Goal: Communication & Community: Answer question/provide support

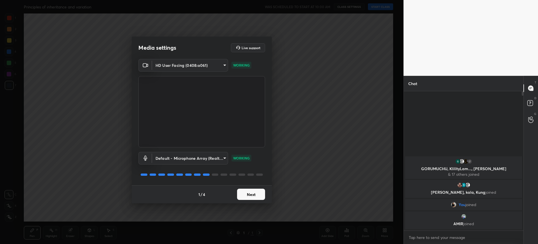
click at [260, 193] on button "Next" at bounding box center [251, 193] width 28 height 11
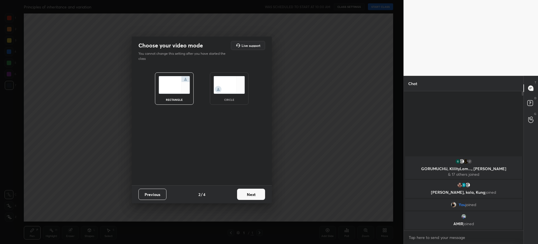
click at [260, 193] on button "Next" at bounding box center [251, 193] width 28 height 11
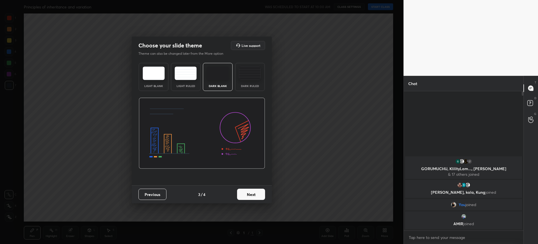
click at [260, 193] on button "Next" at bounding box center [251, 193] width 28 height 11
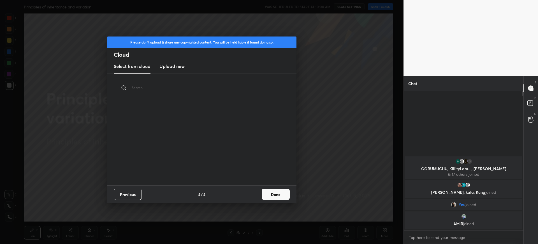
scroll to position [83, 180]
click at [280, 193] on button "Done" at bounding box center [276, 193] width 28 height 11
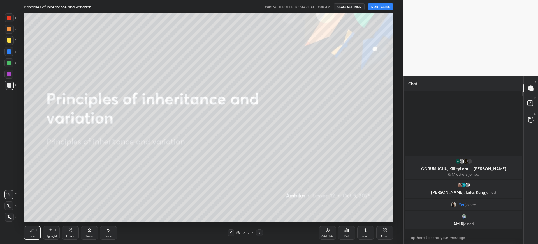
click at [381, 4] on button "START CLASS" at bounding box center [380, 6] width 25 height 7
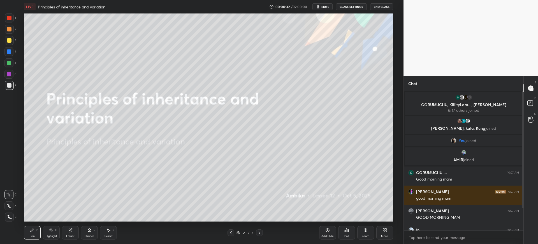
drag, startPoint x: 521, startPoint y: 198, endPoint x: 521, endPoint y: 238, distance: 39.8
click at [521, 238] on div "17 [PERSON_NAME], KlilityLam..., [PERSON_NAME] & 17 others joined [PERSON_NAME]…" at bounding box center [464, 167] width 120 height 152
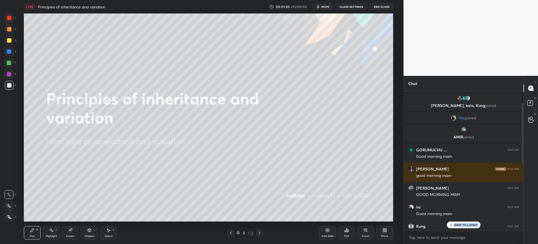
scroll to position [12, 0]
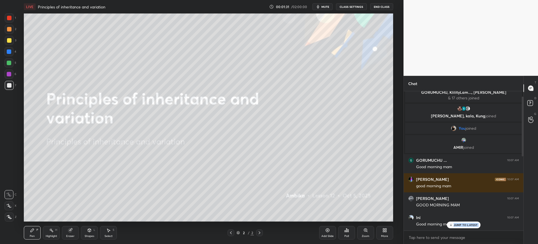
click at [326, 5] on span "mute" at bounding box center [325, 7] width 8 height 4
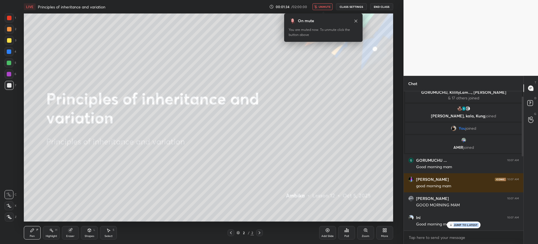
click at [345, 233] on div "Poll" at bounding box center [346, 232] width 17 height 13
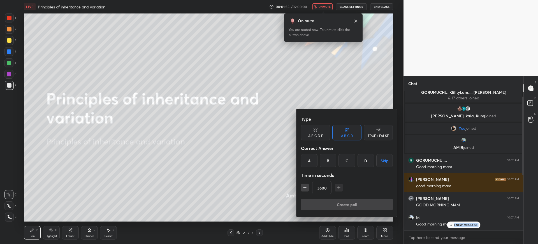
click at [313, 157] on div "A" at bounding box center [309, 160] width 17 height 13
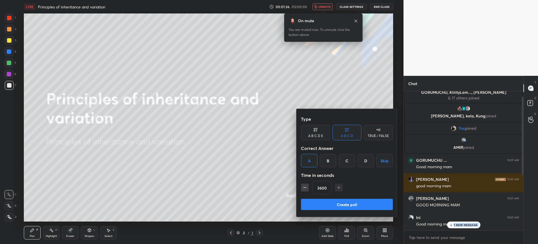
click at [335, 201] on button "Create poll" at bounding box center [347, 203] width 92 height 11
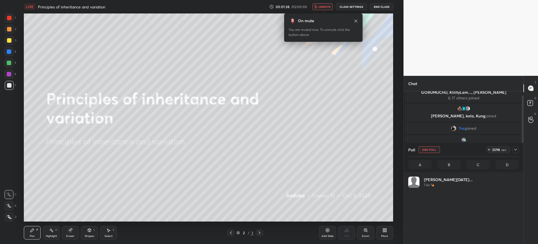
scroll to position [66, 109]
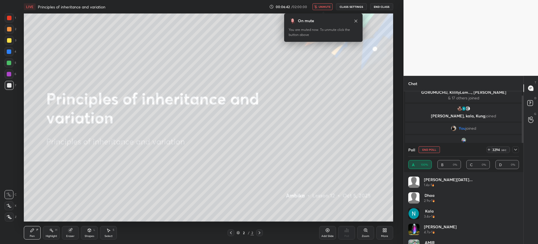
click at [319, 6] on button "unmute" at bounding box center [322, 6] width 20 height 7
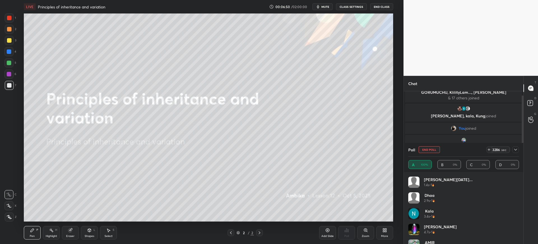
click at [428, 153] on div "Poll End Poll 3286 sec" at bounding box center [463, 149] width 111 height 13
click at [430, 149] on button "End Poll" at bounding box center [429, 149] width 21 height 7
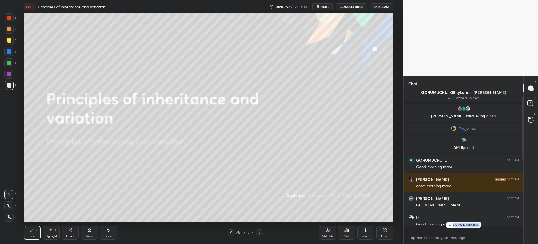
scroll to position [148, 118]
click at [467, 223] on p "5 NEW MESSAGES" at bounding box center [466, 224] width 26 height 3
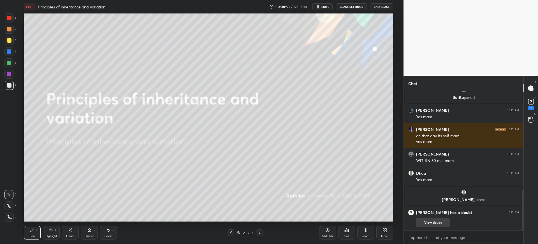
scroll to position [342, 0]
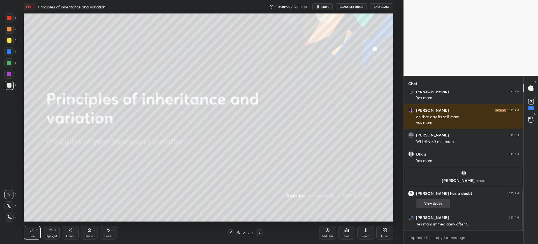
click at [436, 204] on button "View doubt" at bounding box center [433, 203] width 34 height 9
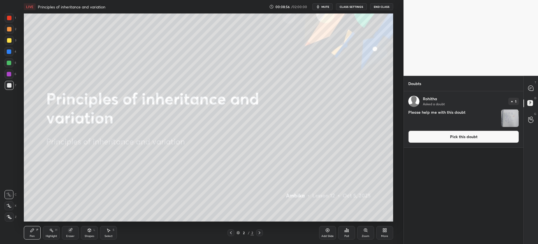
click at [459, 135] on button "Pick this doubt" at bounding box center [463, 136] width 111 height 12
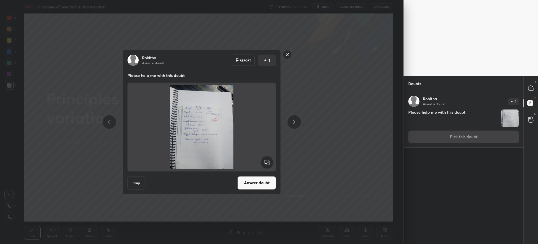
click at [257, 184] on button "Answer doubt" at bounding box center [256, 182] width 39 height 13
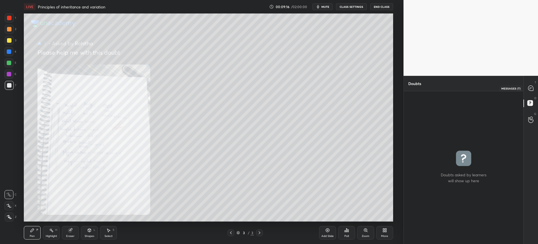
click at [534, 90] on div at bounding box center [530, 88] width 11 height 10
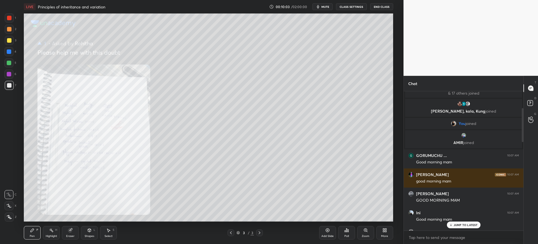
scroll to position [0, 0]
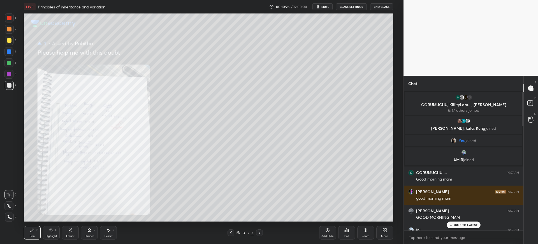
click at [455, 223] on p "JUMP TO LATEST" at bounding box center [466, 224] width 24 height 3
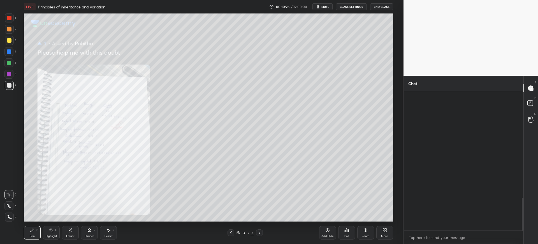
scroll to position [452, 0]
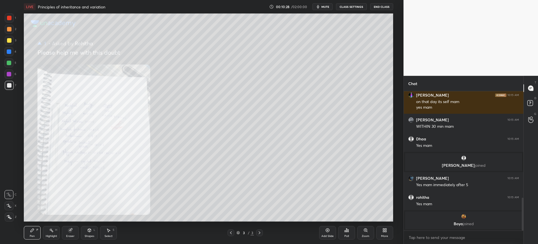
click at [64, 232] on div "Eraser" at bounding box center [70, 232] width 17 height 13
click at [6, 214] on div "Erase all" at bounding box center [8, 216] width 9 height 9
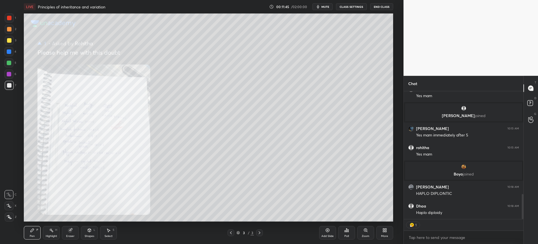
scroll to position [521, 0]
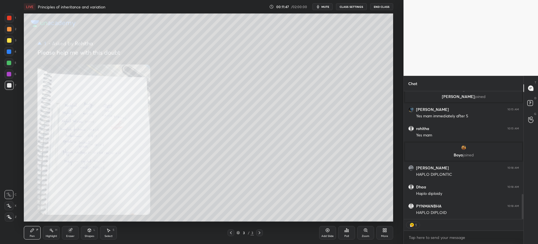
type textarea "x"
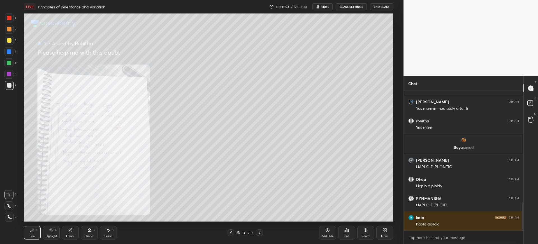
scroll to position [548, 0]
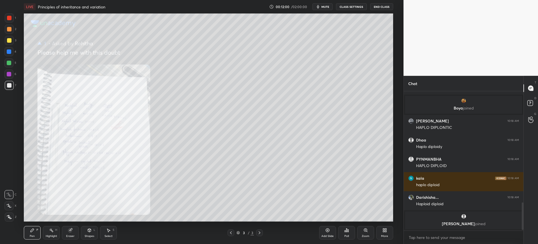
click at [11, 43] on div at bounding box center [9, 40] width 9 height 9
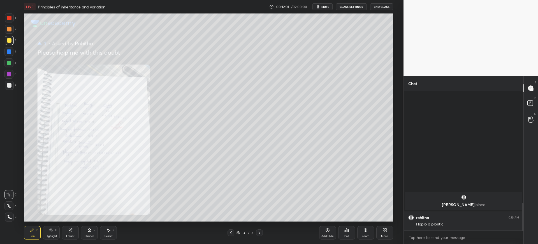
scroll to position [507, 0]
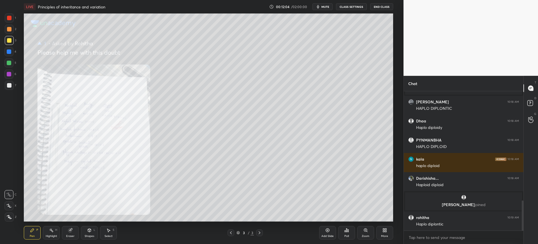
click at [73, 232] on div "Eraser" at bounding box center [70, 232] width 17 height 13
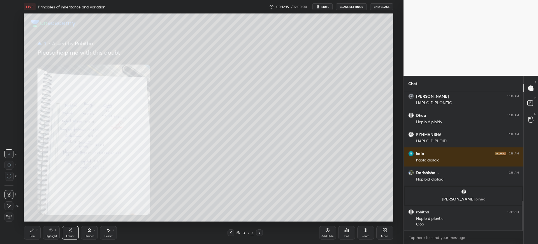
click at [25, 240] on div "Pen P Highlight H Eraser Shapes L Select S 3 / 3 Add Slide Poll Zoom More" at bounding box center [208, 232] width 369 height 22
click at [33, 236] on div "Pen" at bounding box center [32, 235] width 5 height 3
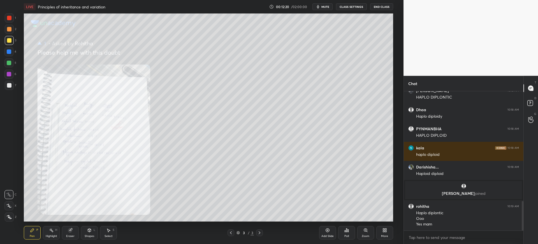
click at [9, 18] on div at bounding box center [9, 18] width 4 height 4
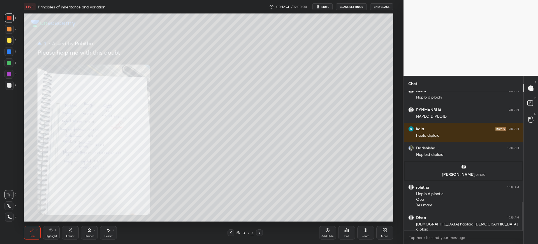
click at [10, 38] on div at bounding box center [9, 40] width 4 height 4
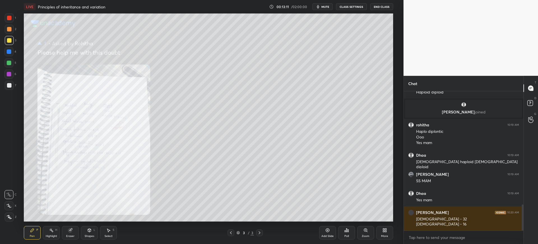
scroll to position [624, 0]
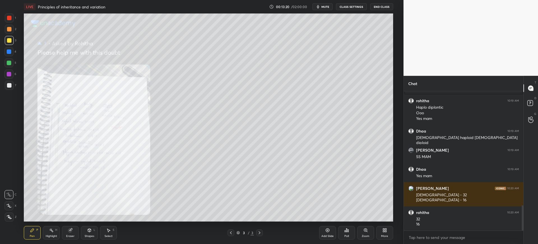
click at [8, 83] on div at bounding box center [9, 85] width 4 height 4
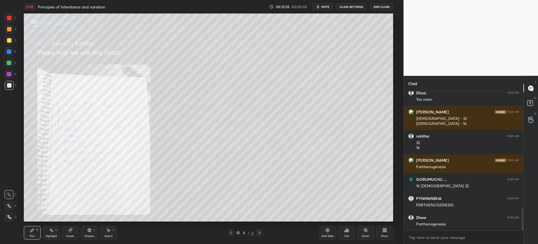
scroll to position [719, 0]
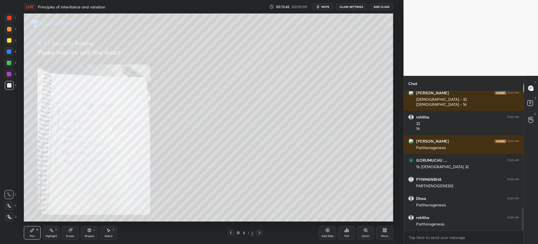
click at [16, 48] on div "4" at bounding box center [10, 51] width 12 height 9
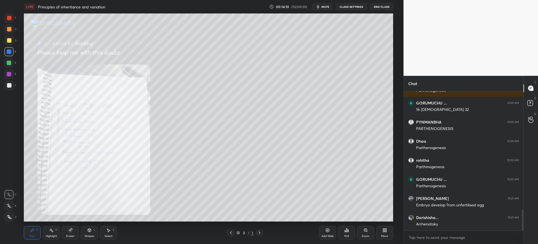
scroll to position [795, 0]
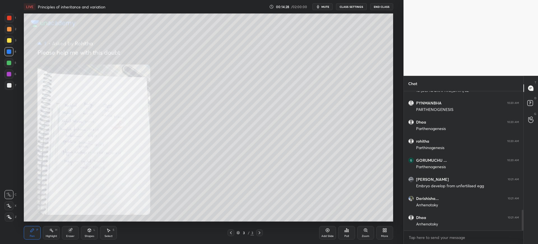
click at [371, 231] on div "Zoom" at bounding box center [365, 232] width 17 height 13
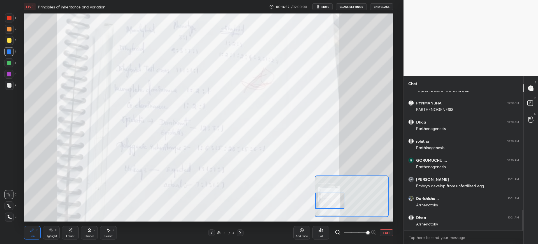
click at [389, 230] on button "EXIT" at bounding box center [386, 232] width 13 height 7
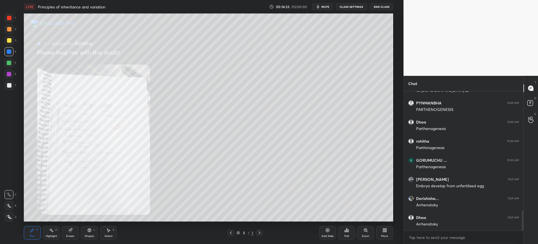
scroll to position [814, 0]
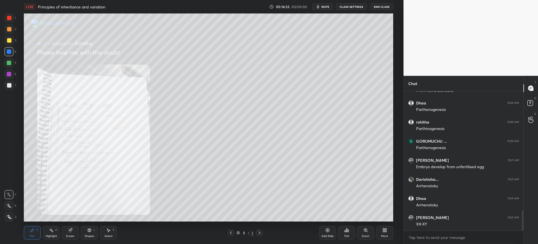
click at [7, 86] on div at bounding box center [9, 85] width 4 height 4
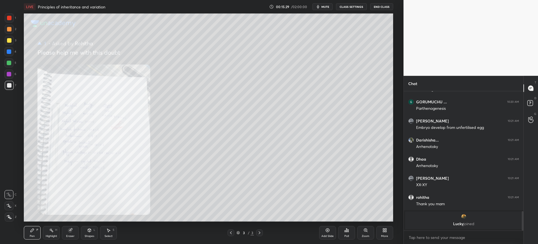
scroll to position [766, 0]
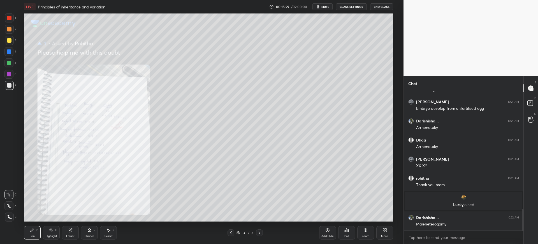
click at [12, 83] on div at bounding box center [9, 85] width 9 height 9
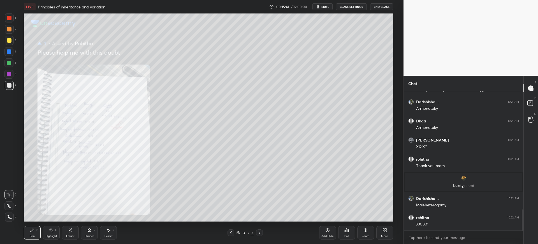
click at [13, 40] on div at bounding box center [9, 40] width 9 height 9
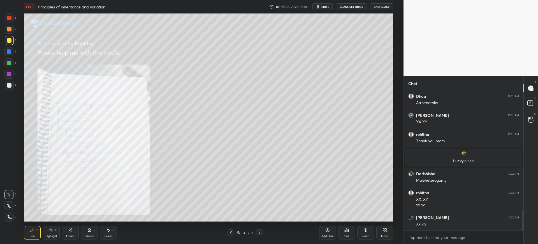
scroll to position [829, 0]
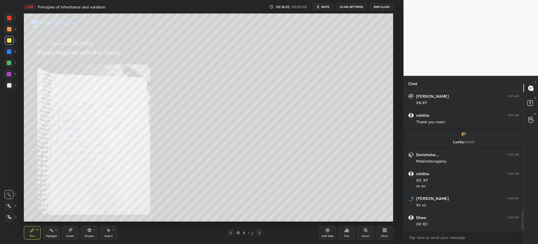
click at [325, 233] on div "Add Slide" at bounding box center [327, 232] width 17 height 13
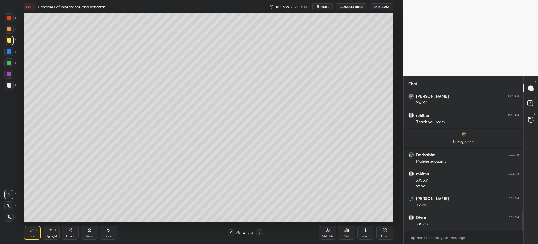
click at [11, 48] on div at bounding box center [8, 51] width 9 height 9
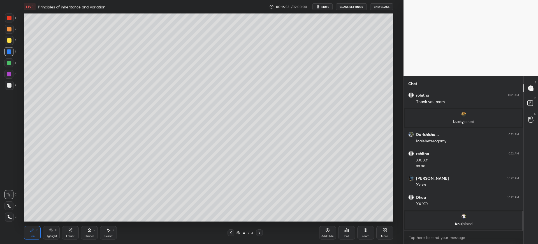
click at [10, 86] on div at bounding box center [9, 85] width 4 height 4
click at [15, 38] on div "3" at bounding box center [10, 40] width 11 height 9
click at [6, 86] on div at bounding box center [9, 85] width 9 height 9
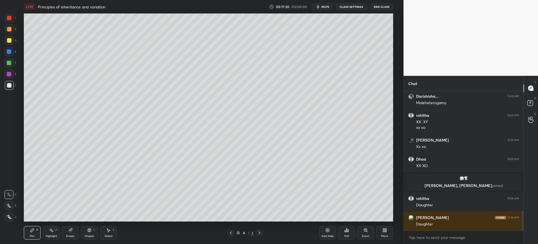
scroll to position [864, 0]
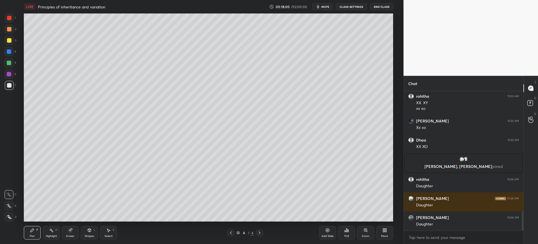
click at [12, 39] on div at bounding box center [9, 40] width 9 height 9
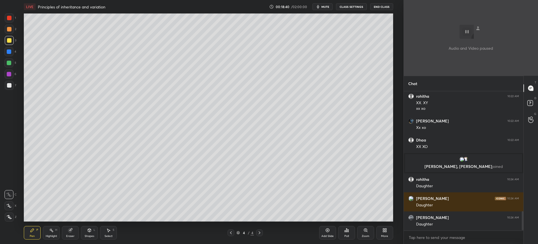
scroll to position [883, 0]
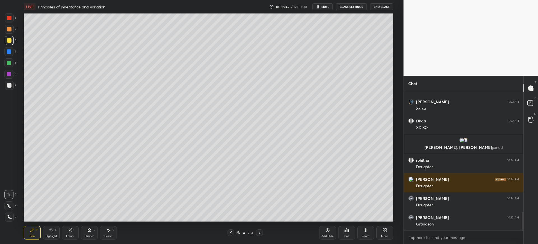
click at [11, 31] on div at bounding box center [9, 29] width 4 height 4
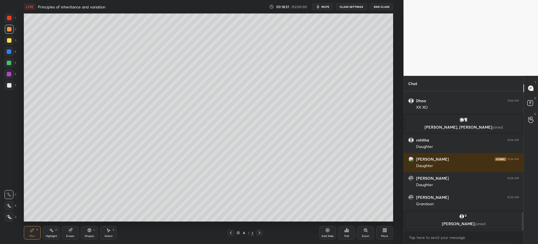
click at [11, 85] on div at bounding box center [9, 85] width 4 height 4
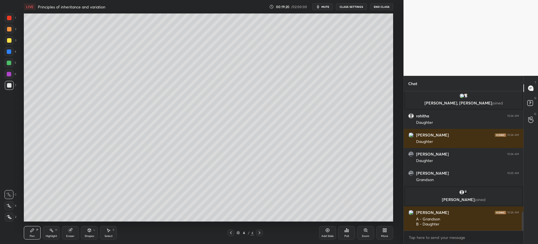
scroll to position [906, 0]
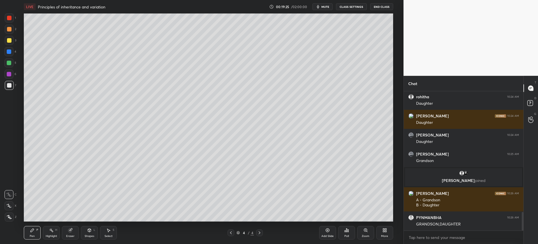
click at [8, 30] on div at bounding box center [9, 29] width 4 height 4
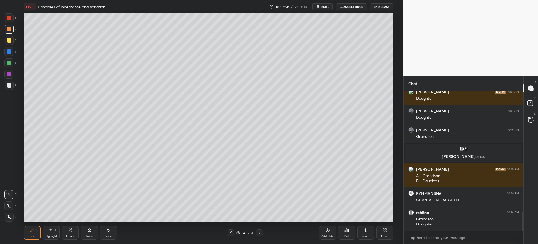
scroll to position [949, 0]
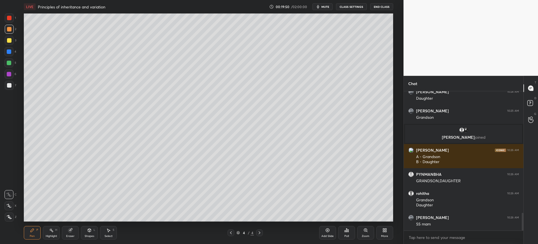
click at [15, 84] on div "7" at bounding box center [10, 85] width 11 height 9
click at [15, 38] on div "3" at bounding box center [10, 40] width 11 height 9
click at [9, 18] on div at bounding box center [9, 18] width 4 height 4
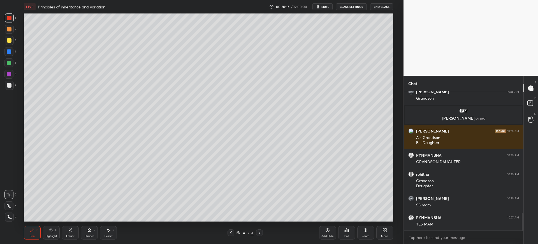
click at [15, 84] on div "7" at bounding box center [10, 85] width 11 height 9
click at [10, 60] on div at bounding box center [8, 62] width 9 height 9
click at [9, 54] on div at bounding box center [8, 51] width 9 height 9
click at [71, 225] on div "Pen P Highlight H Eraser Shapes L Select S 4 / 4 Add Slide Poll Zoom More" at bounding box center [208, 232] width 369 height 22
click at [72, 227] on div "Eraser" at bounding box center [70, 232] width 17 height 13
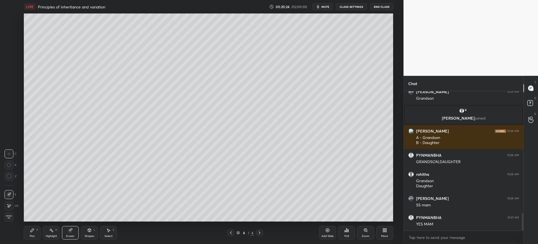
click at [50, 230] on icon at bounding box center [51, 230] width 4 height 4
click at [15, 215] on div "H" at bounding box center [11, 216] width 15 height 9
click at [7, 85] on div at bounding box center [9, 85] width 4 height 4
click at [36, 234] on div "Pen P" at bounding box center [32, 232] width 17 height 13
click at [12, 37] on div at bounding box center [9, 40] width 9 height 9
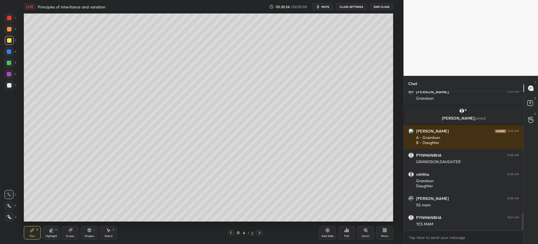
scroll to position [987, 0]
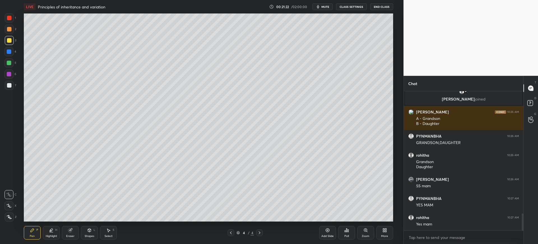
click at [264, 231] on div "4 / 4" at bounding box center [246, 232] width 148 height 7
click at [327, 230] on icon at bounding box center [327, 230] width 4 height 4
click at [9, 86] on div at bounding box center [9, 85] width 4 height 4
click at [13, 39] on div at bounding box center [9, 40] width 9 height 9
click at [383, 228] on icon at bounding box center [385, 230] width 4 height 4
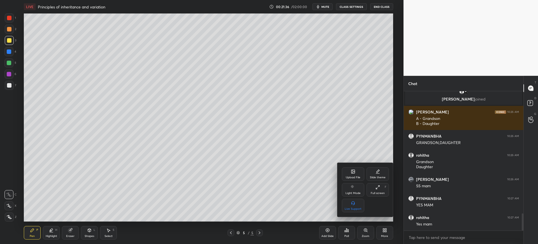
click at [356, 169] on div "Upload File" at bounding box center [353, 173] width 22 height 13
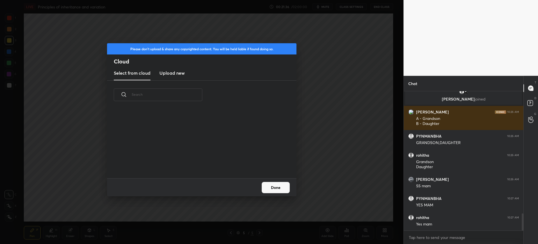
scroll to position [69, 180]
click at [176, 74] on h3 "Upload new" at bounding box center [171, 73] width 25 height 7
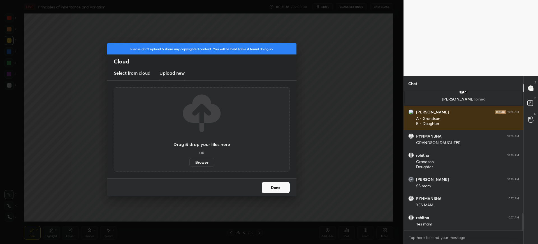
click at [198, 165] on label "Browse" at bounding box center [201, 161] width 25 height 9
click at [189, 165] on input "Browse" at bounding box center [189, 161] width 0 height 9
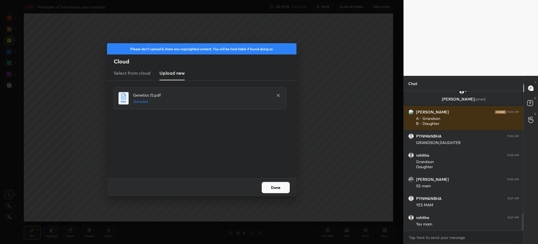
click at [281, 182] on button "Done" at bounding box center [276, 187] width 28 height 11
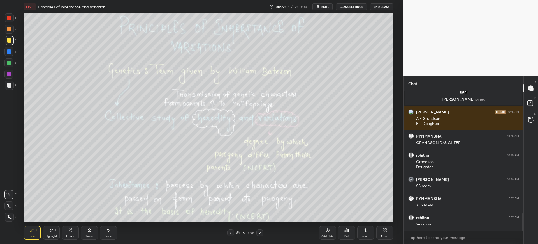
click at [251, 233] on div "98" at bounding box center [252, 232] width 4 height 5
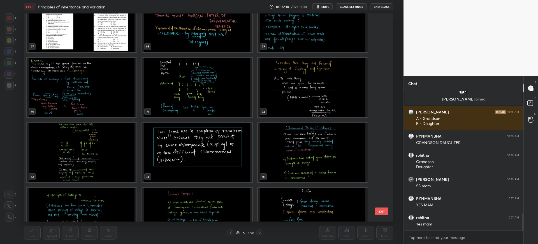
scroll to position [1635, 0]
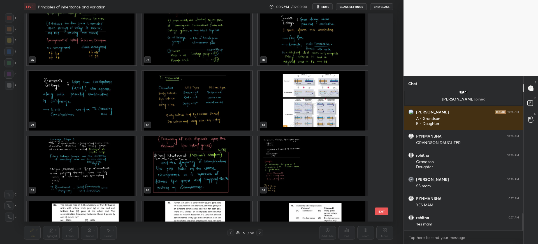
click at [380, 194] on div "76 77 78 79 80 81 82 83 84 85 86 87 88 89 90" at bounding box center [203, 117] width 359 height 208
click at [216, 176] on img "grid" at bounding box center [197, 165] width 110 height 59
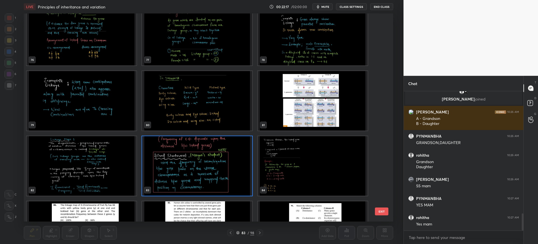
click at [384, 208] on button "EXIT" at bounding box center [381, 211] width 13 height 8
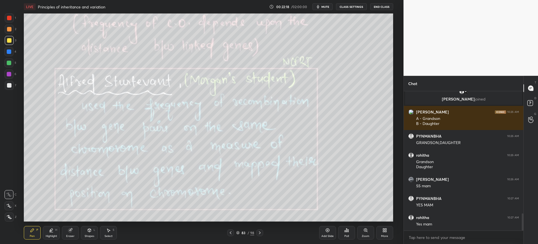
click at [251, 233] on div "98" at bounding box center [252, 232] width 4 height 5
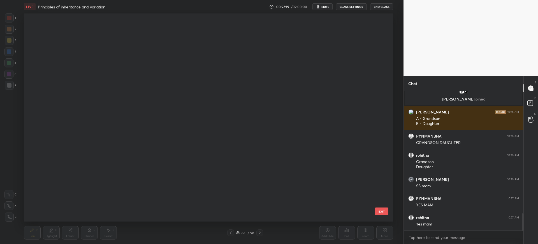
scroll to position [206, 367]
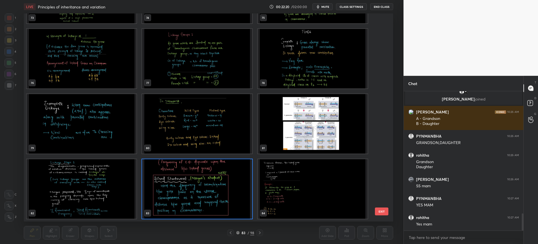
click at [384, 192] on div "70 71 72 73 74 75 76 77 78 79 80 81 82 83 84 EXIT" at bounding box center [208, 117] width 369 height 208
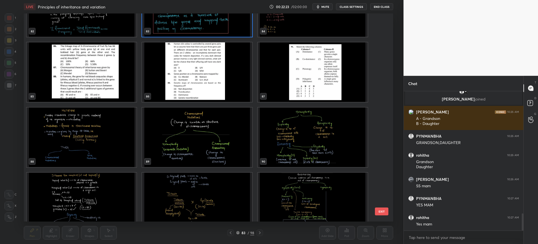
click at [94, 129] on img "grid" at bounding box center [82, 136] width 110 height 59
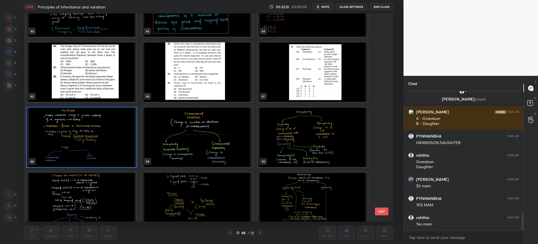
click at [79, 73] on img "grid" at bounding box center [82, 71] width 110 height 59
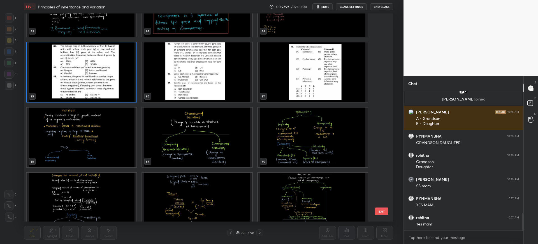
click at [380, 208] on button "EXIT" at bounding box center [381, 211] width 13 height 8
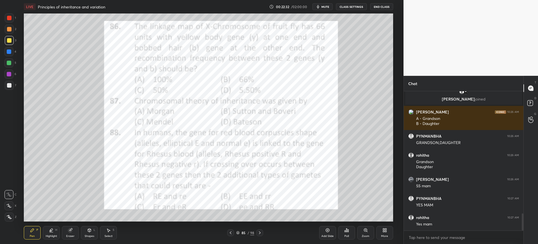
click at [262, 233] on icon at bounding box center [260, 232] width 4 height 4
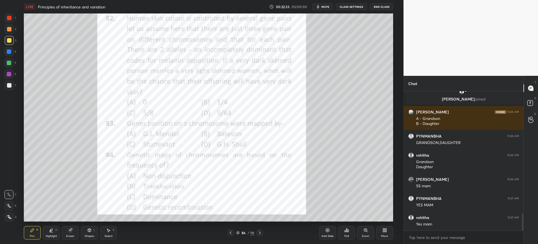
click at [262, 233] on icon at bounding box center [260, 232] width 4 height 4
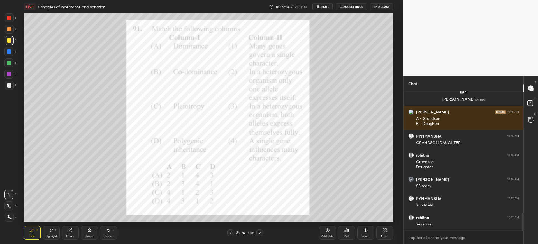
click at [230, 230] on icon at bounding box center [230, 232] width 4 height 4
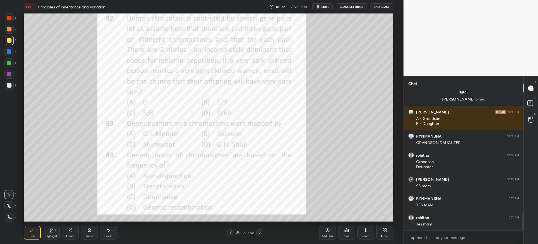
scroll to position [1007, 0]
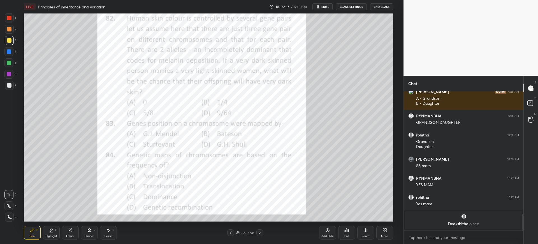
click at [262, 231] on icon at bounding box center [260, 232] width 4 height 4
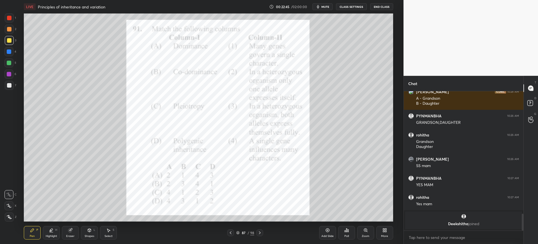
click at [350, 233] on div "Poll" at bounding box center [346, 232] width 17 height 13
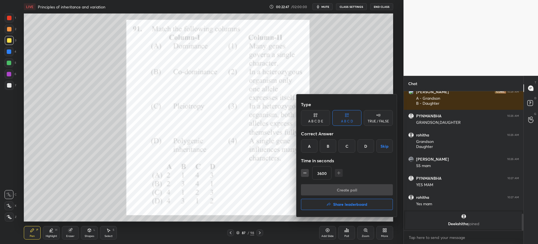
click at [326, 176] on input "3600" at bounding box center [321, 172] width 19 height 13
type input "36"
click at [332, 147] on div "B" at bounding box center [328, 145] width 17 height 13
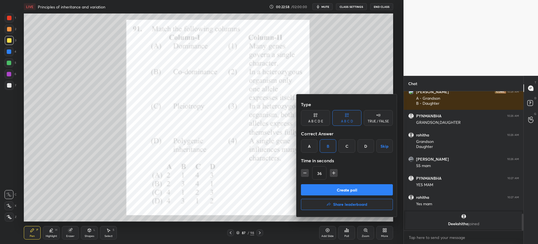
click at [341, 185] on button "Create poll" at bounding box center [347, 189] width 92 height 11
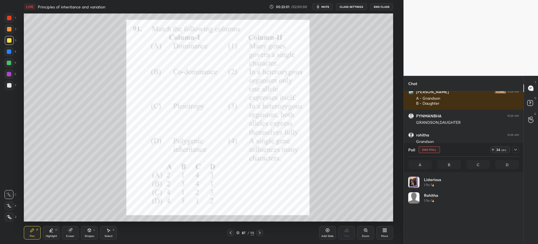
scroll to position [66, 109]
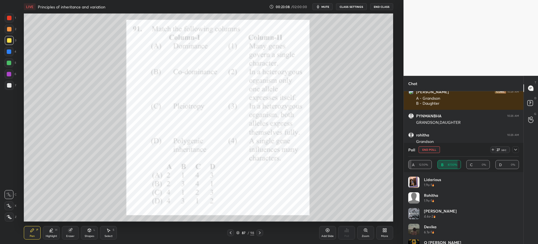
click at [10, 83] on div at bounding box center [9, 85] width 4 height 4
click at [11, 45] on div "3" at bounding box center [10, 41] width 11 height 11
click at [10, 18] on div at bounding box center [9, 18] width 4 height 4
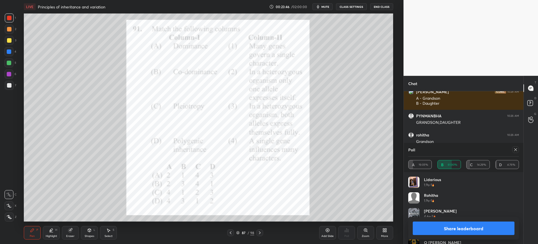
click at [455, 227] on button "Share leaderboard" at bounding box center [464, 227] width 102 height 13
type textarea "x"
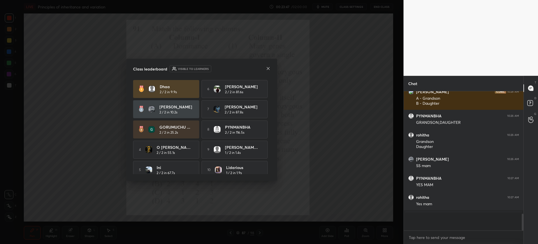
scroll to position [150, 118]
click at [268, 69] on icon at bounding box center [268, 68] width 4 height 4
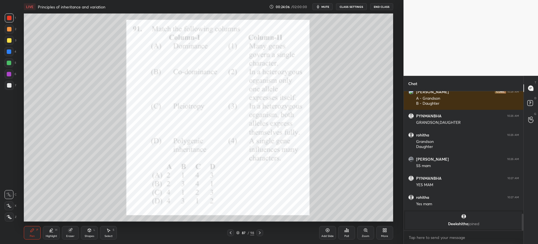
click at [233, 232] on div at bounding box center [230, 232] width 7 height 7
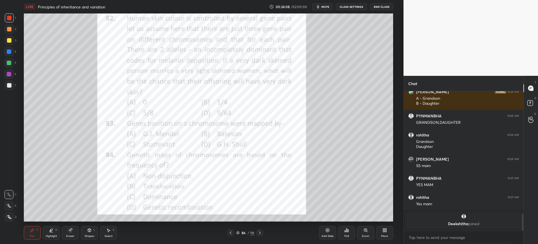
click at [14, 53] on div "4" at bounding box center [10, 51] width 12 height 9
click at [5, 41] on div at bounding box center [9, 40] width 9 height 9
click at [15, 13] on div "1 2 3 4 5 6 7 C X Z C X Z E E Erase all H H LIVE Principles of inheritance and …" at bounding box center [199, 122] width 399 height 244
click at [13, 76] on div at bounding box center [8, 74] width 9 height 9
click at [344, 233] on div "Poll" at bounding box center [346, 232] width 17 height 13
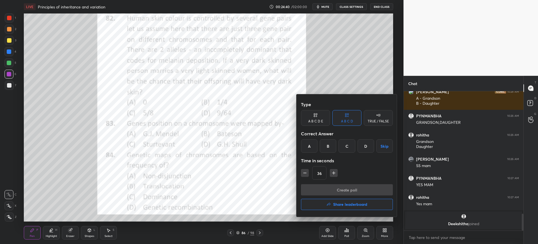
click at [308, 147] on div "A" at bounding box center [309, 145] width 17 height 13
click at [335, 176] on button "button" at bounding box center [334, 173] width 8 height 8
type input "51"
click at [341, 188] on button "Create poll" at bounding box center [347, 189] width 92 height 11
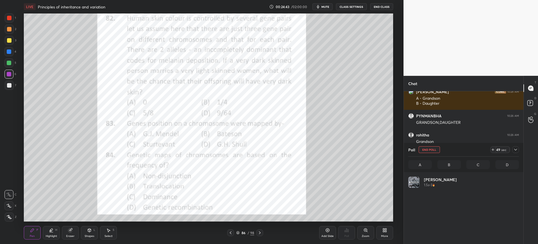
scroll to position [66, 109]
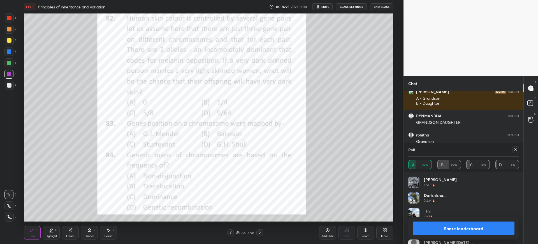
click at [7, 39] on div at bounding box center [9, 40] width 4 height 4
click at [452, 224] on button "Share leaderboard" at bounding box center [464, 227] width 102 height 13
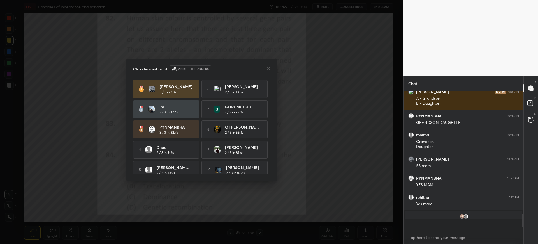
scroll to position [2, 2]
click at [268, 67] on icon at bounding box center [268, 68] width 4 height 4
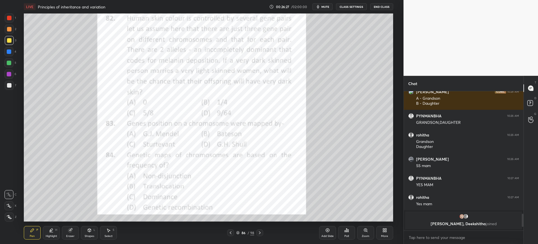
click at [12, 16] on div at bounding box center [9, 17] width 9 height 9
click at [10, 54] on div at bounding box center [8, 51] width 9 height 9
click at [5, 18] on div at bounding box center [9, 17] width 9 height 9
click at [13, 43] on div at bounding box center [9, 40] width 9 height 9
click at [10, 22] on div at bounding box center [9, 17] width 9 height 9
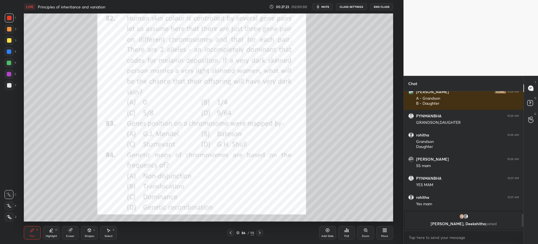
click at [8, 58] on div "4" at bounding box center [10, 52] width 12 height 11
click at [15, 78] on div "6" at bounding box center [10, 74] width 12 height 9
click at [9, 55] on div at bounding box center [8, 51] width 9 height 9
click at [11, 219] on div at bounding box center [9, 216] width 9 height 9
click at [4, 214] on div "1 2 3 4 5 6 7 C X Z C X Z E E Erase all H H" at bounding box center [9, 117] width 18 height 208
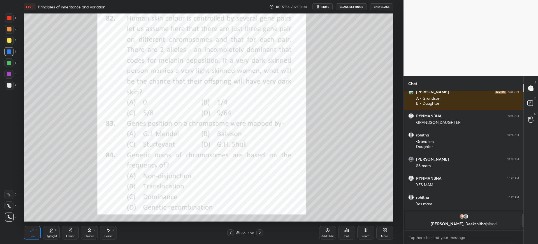
click at [68, 230] on icon at bounding box center [70, 230] width 4 height 4
click at [8, 177] on icon at bounding box center [9, 175] width 5 height 5
click at [33, 232] on div "Pen P" at bounding box center [32, 232] width 17 height 13
click at [8, 20] on div at bounding box center [9, 18] width 4 height 4
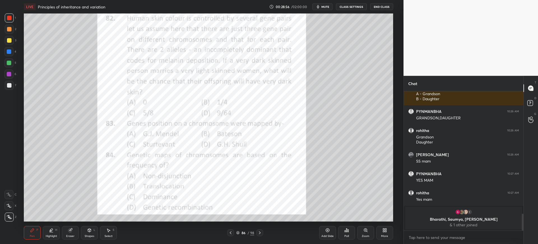
click at [349, 235] on div "Poll" at bounding box center [346, 235] width 4 height 3
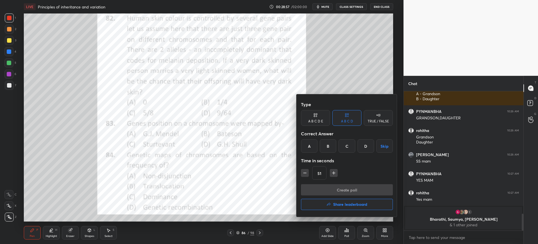
click at [342, 143] on div "C" at bounding box center [347, 145] width 17 height 13
click at [346, 190] on button "Create poll" at bounding box center [347, 189] width 92 height 11
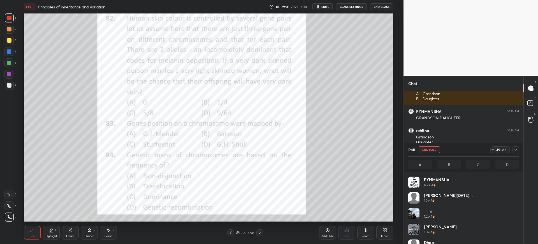
scroll to position [66, 109]
click at [326, 7] on span "mute" at bounding box center [325, 7] width 8 height 4
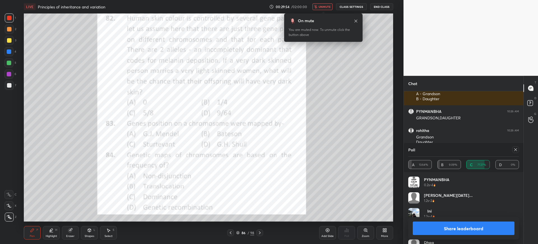
click at [464, 220] on div "Share leaderboard" at bounding box center [463, 228] width 111 height 22
click at [461, 230] on button "Share leaderboard" at bounding box center [464, 227] width 102 height 13
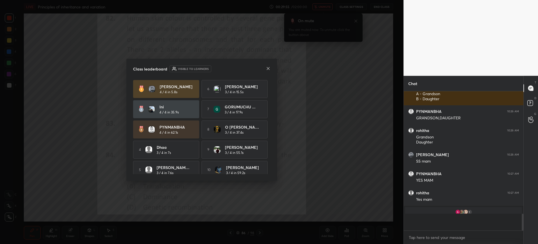
scroll to position [142, 118]
click at [267, 70] on icon at bounding box center [268, 68] width 4 height 4
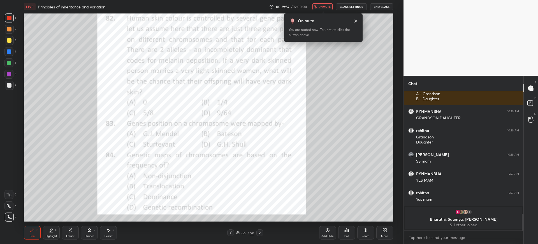
click at [355, 19] on icon at bounding box center [356, 21] width 4 height 4
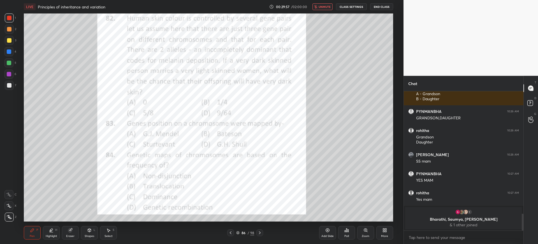
click at [328, 7] on span "unmute" at bounding box center [325, 7] width 12 height 4
click at [346, 234] on div "Poll" at bounding box center [346, 235] width 4 height 3
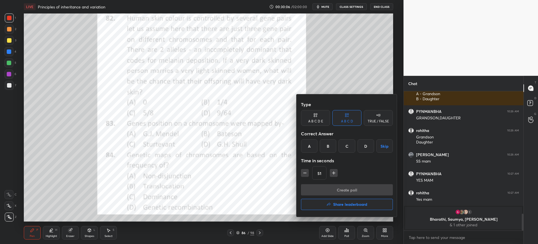
click at [366, 144] on div "D" at bounding box center [366, 145] width 17 height 13
click at [349, 187] on button "Create poll" at bounding box center [347, 189] width 92 height 11
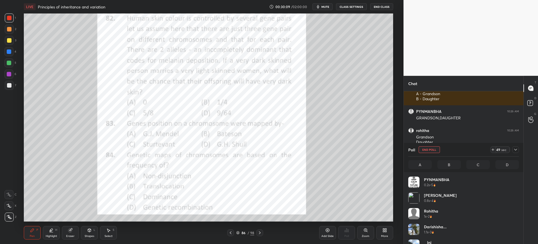
scroll to position [66, 109]
click at [325, 6] on span "mute" at bounding box center [325, 7] width 8 height 4
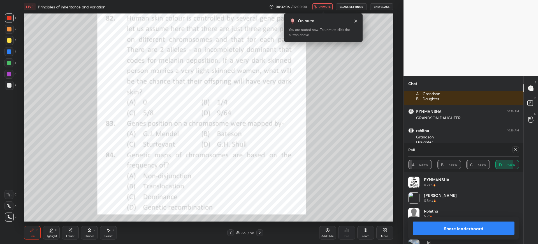
click at [318, 9] on button "unmute" at bounding box center [322, 6] width 20 height 7
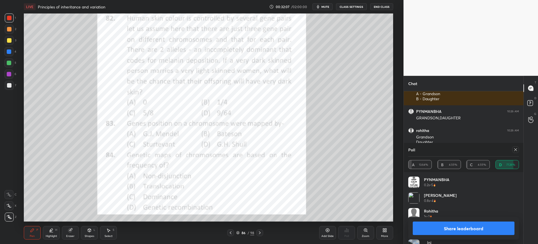
click at [460, 228] on button "Share leaderboard" at bounding box center [464, 227] width 102 height 13
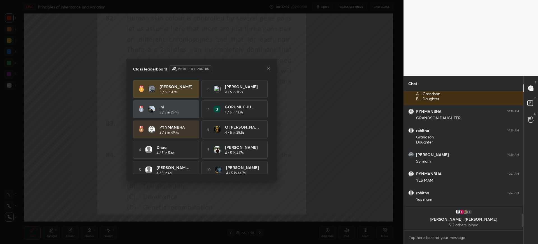
scroll to position [151, 118]
click at [268, 70] on icon at bounding box center [268, 68] width 4 height 4
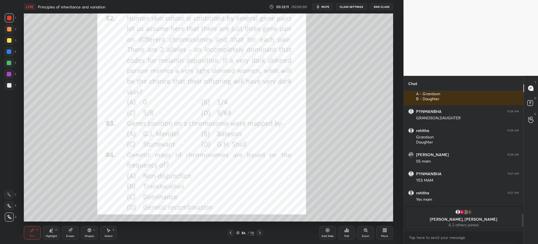
click at [231, 233] on icon at bounding box center [230, 232] width 4 height 4
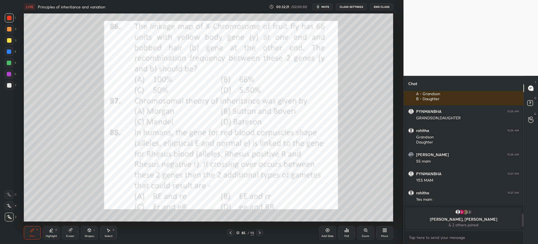
click at [347, 237] on div "Poll" at bounding box center [346, 232] width 17 height 13
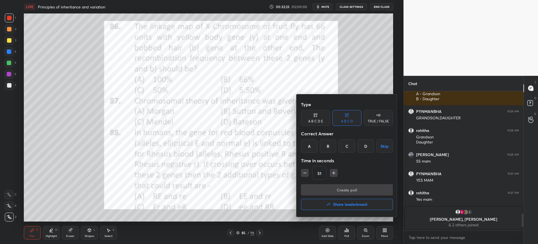
click at [348, 145] on div "C" at bounding box center [347, 145] width 17 height 13
click at [354, 189] on button "Create poll" at bounding box center [347, 189] width 92 height 11
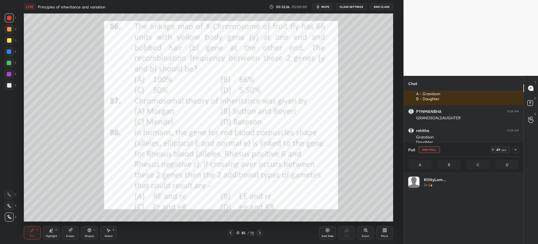
scroll to position [66, 109]
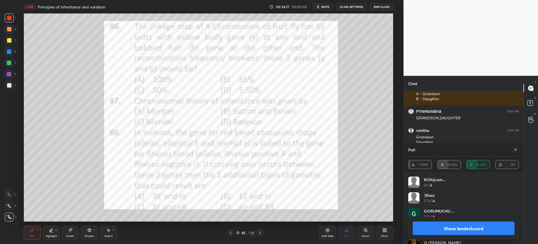
click at [454, 228] on button "Share leaderboard" at bounding box center [464, 227] width 102 height 13
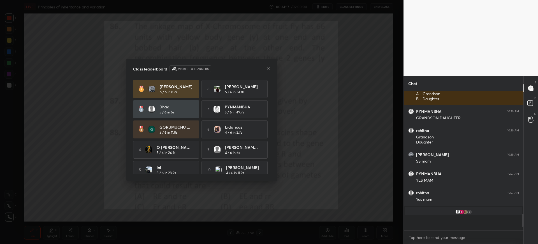
scroll to position [2, 2]
click at [267, 69] on icon at bounding box center [268, 68] width 4 height 4
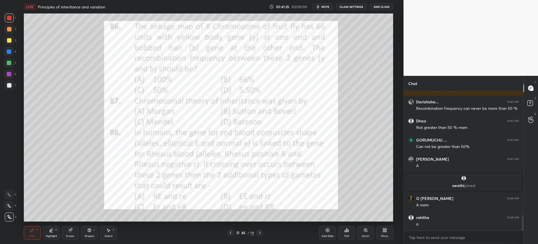
scroll to position [1130, 0]
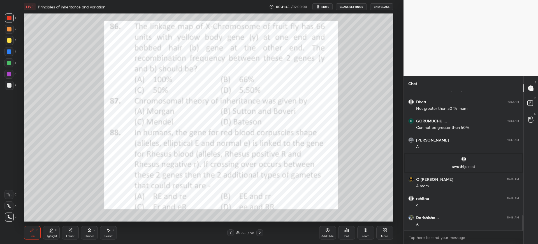
click at [230, 233] on icon at bounding box center [230, 232] width 4 height 4
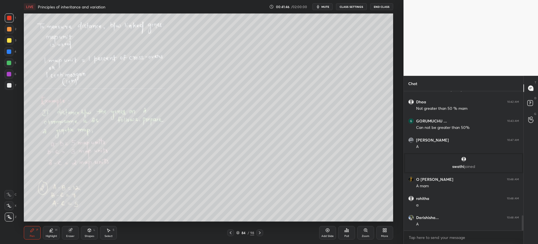
click at [245, 231] on div "84" at bounding box center [244, 232] width 6 height 3
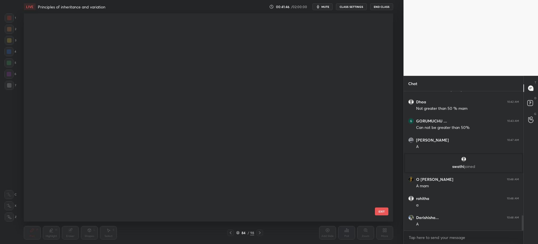
scroll to position [206, 367]
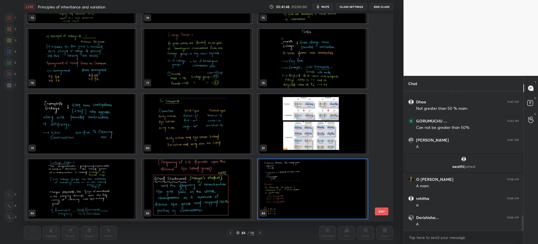
click at [217, 191] on img "grid" at bounding box center [197, 188] width 110 height 59
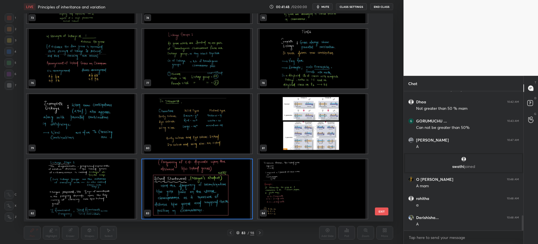
click at [320, 200] on img "grid" at bounding box center [313, 188] width 110 height 59
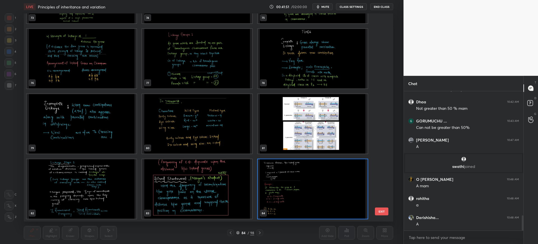
scroll to position [1794, 0]
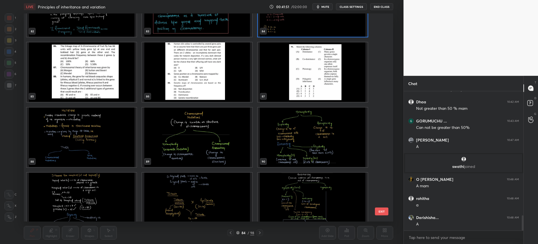
click at [385, 210] on button "EXIT" at bounding box center [381, 211] width 13 height 8
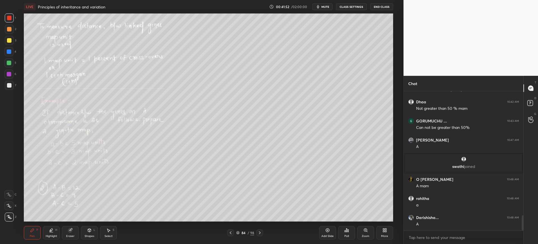
click at [259, 231] on icon at bounding box center [260, 232] width 4 height 4
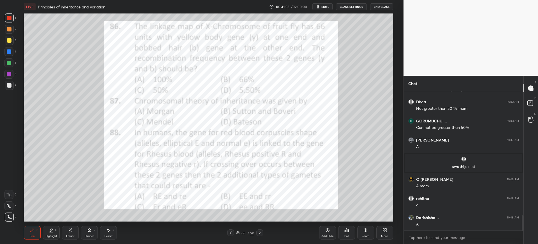
click at [260, 233] on icon at bounding box center [260, 232] width 4 height 4
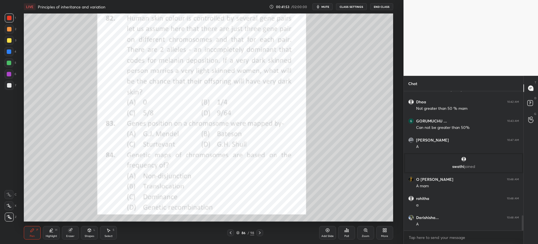
click at [260, 233] on icon at bounding box center [260, 232] width 2 height 3
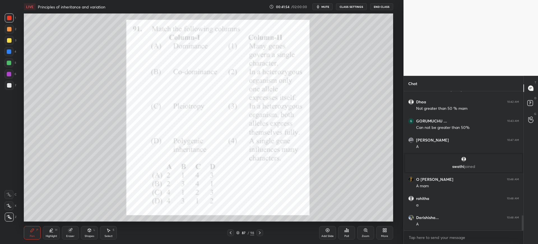
click at [261, 232] on icon at bounding box center [260, 232] width 4 height 4
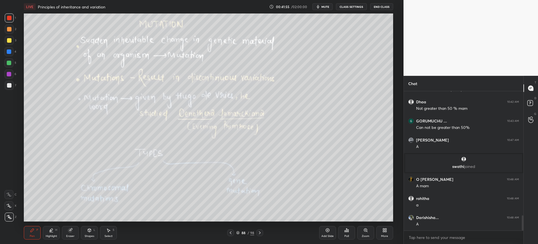
click at [11, 88] on div at bounding box center [9, 85] width 9 height 9
click at [245, 233] on div "88" at bounding box center [244, 232] width 6 height 3
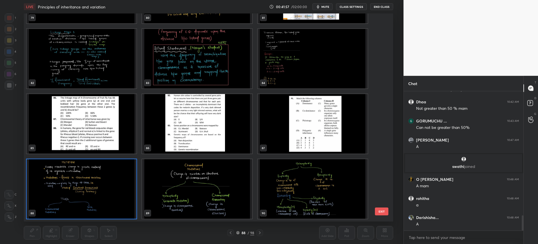
scroll to position [206, 367]
click at [386, 198] on div "76 77 78 79 80 81 82 83 84 85 86 87 88 89 90 EXIT" at bounding box center [208, 117] width 369 height 208
click at [386, 200] on div "76 77 78 79 80 81 82 83 84 85 86 87 88 89 90 EXIT" at bounding box center [208, 117] width 369 height 208
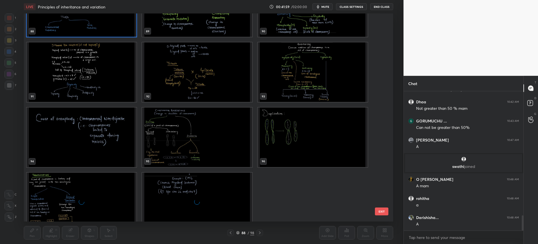
scroll to position [1928, 0]
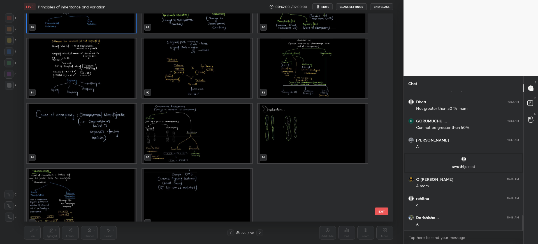
click at [382, 210] on button "EXIT" at bounding box center [381, 211] width 13 height 8
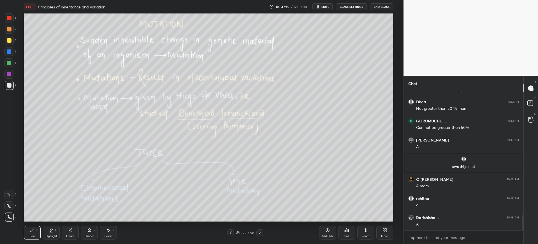
scroll to position [1187, 0]
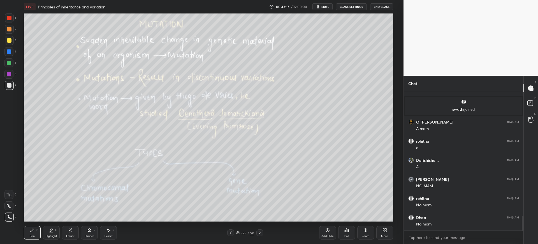
click at [330, 232] on icon at bounding box center [327, 230] width 4 height 4
click at [10, 204] on icon at bounding box center [8, 205] width 5 height 4
click at [11, 32] on div at bounding box center [9, 29] width 9 height 9
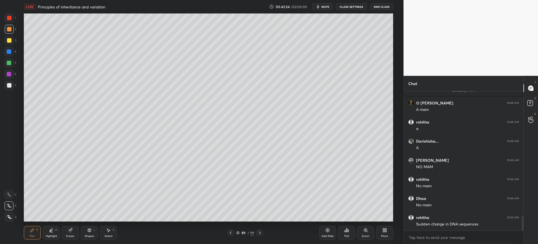
scroll to position [1225, 0]
click at [11, 51] on div at bounding box center [9, 51] width 4 height 4
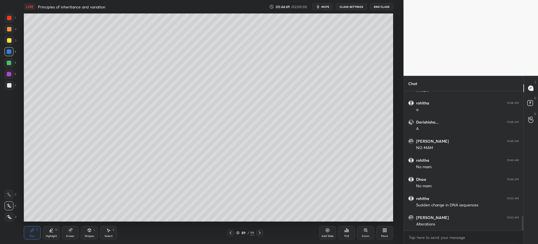
click at [10, 86] on div at bounding box center [9, 85] width 4 height 4
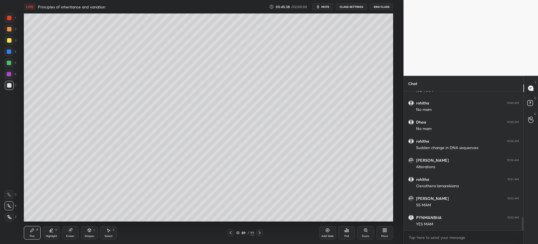
click at [12, 32] on div at bounding box center [9, 29] width 9 height 9
click at [13, 85] on div at bounding box center [9, 85] width 9 height 9
click at [328, 7] on span "mute" at bounding box center [325, 7] width 8 height 4
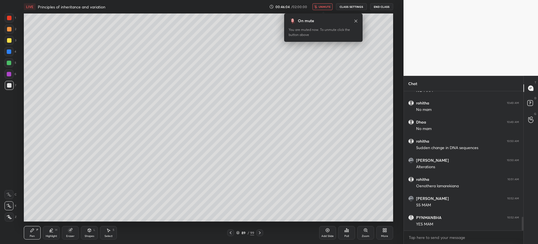
click at [330, 8] on span "unmute" at bounding box center [325, 7] width 12 height 4
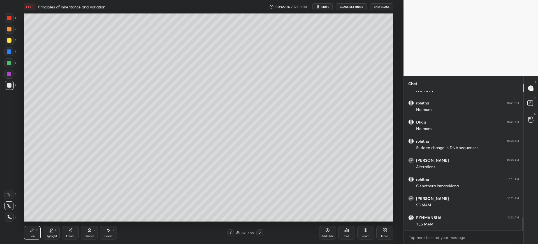
click at [327, 7] on span "mute" at bounding box center [325, 7] width 8 height 4
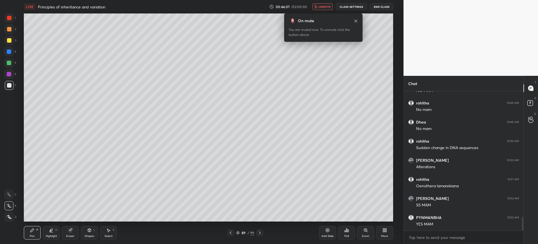
click at [328, 7] on span "unmute" at bounding box center [325, 7] width 12 height 4
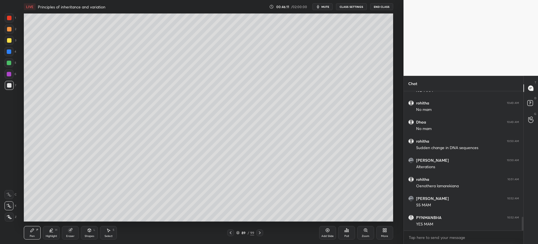
click at [10, 39] on div at bounding box center [9, 40] width 4 height 4
click at [8, 20] on div at bounding box center [9, 17] width 9 height 9
click at [7, 85] on div at bounding box center [9, 85] width 4 height 4
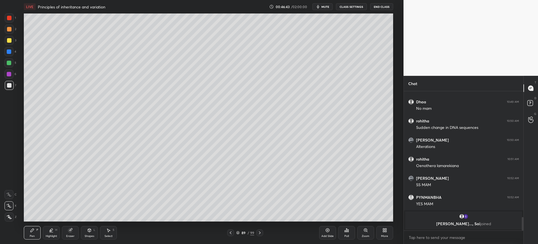
click at [11, 81] on div at bounding box center [9, 85] width 9 height 9
click at [10, 40] on div at bounding box center [9, 40] width 4 height 4
click at [11, 84] on div at bounding box center [9, 85] width 4 height 4
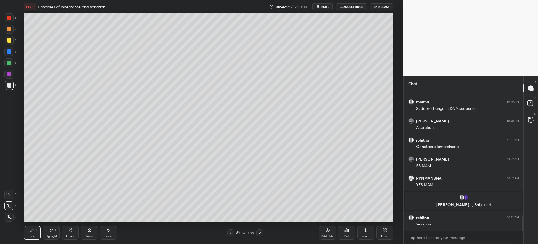
click at [12, 37] on div at bounding box center [9, 40] width 9 height 9
click at [5, 19] on div at bounding box center [9, 17] width 9 height 9
click at [9, 82] on div at bounding box center [9, 85] width 9 height 9
click at [234, 231] on div at bounding box center [230, 232] width 7 height 7
click at [11, 59] on div at bounding box center [8, 62] width 9 height 9
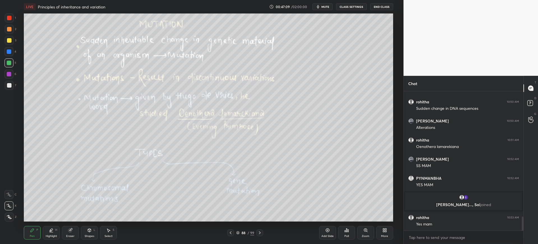
click at [11, 194] on icon at bounding box center [8, 194] width 5 height 4
click at [227, 232] on div "88 / 99" at bounding box center [246, 232] width 148 height 7
click at [328, 230] on icon at bounding box center [327, 230] width 4 height 4
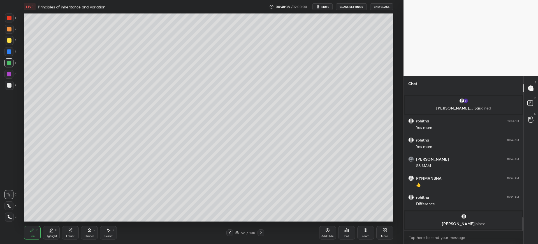
scroll to position [1324, 0]
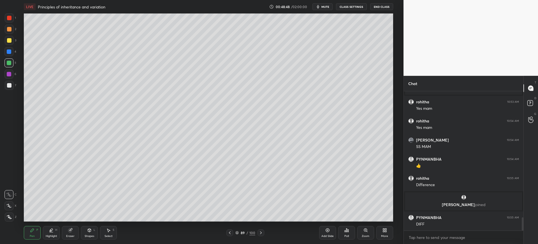
click at [13, 83] on div at bounding box center [9, 85] width 9 height 9
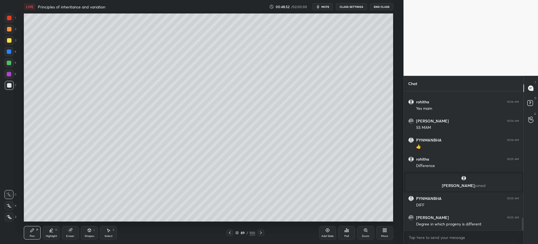
scroll to position [1363, 0]
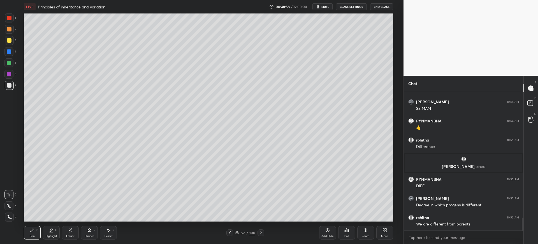
click at [14, 86] on div "7" at bounding box center [10, 85] width 11 height 9
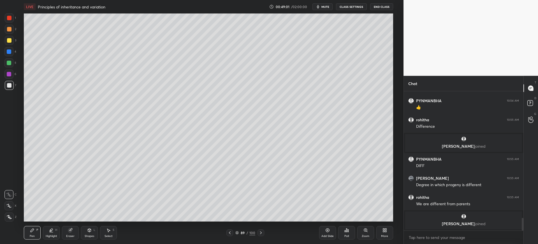
click at [72, 225] on div "Pen P Highlight H Eraser Shapes L Select S 89 / 100 Add Slide Poll Zoom More" at bounding box center [208, 232] width 369 height 22
click at [71, 226] on div "Eraser" at bounding box center [70, 232] width 17 height 13
click at [37, 230] on div "P" at bounding box center [37, 229] width 2 height 3
click at [8, 31] on div at bounding box center [9, 29] width 4 height 4
click at [7, 18] on div at bounding box center [9, 17] width 9 height 9
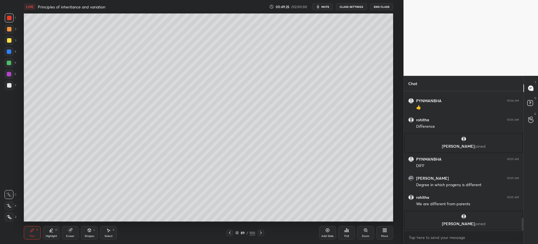
click at [13, 87] on div at bounding box center [9, 85] width 9 height 9
click at [11, 49] on div at bounding box center [8, 51] width 9 height 9
click at [6, 86] on div at bounding box center [9, 85] width 9 height 9
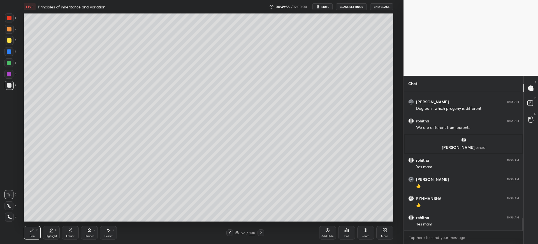
scroll to position [1457, 0]
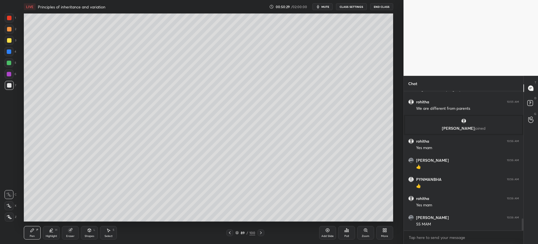
click at [12, 58] on div "5" at bounding box center [10, 62] width 12 height 9
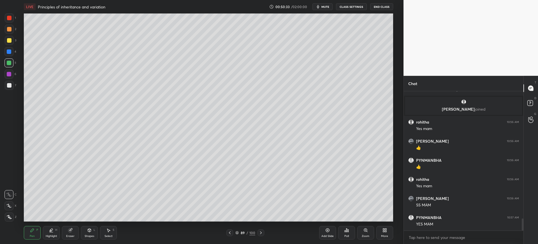
scroll to position [1495, 0]
click at [323, 5] on span "mute" at bounding box center [325, 7] width 8 height 4
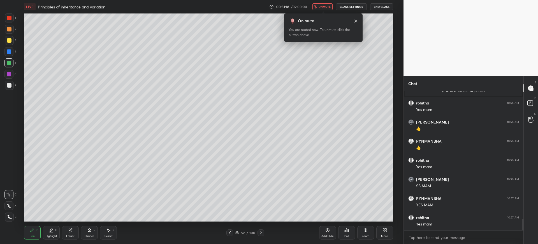
scroll to position [126, 118]
click at [325, 5] on span "unmute" at bounding box center [325, 7] width 12 height 4
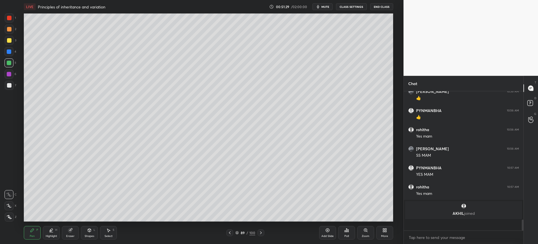
scroll to position [1515, 0]
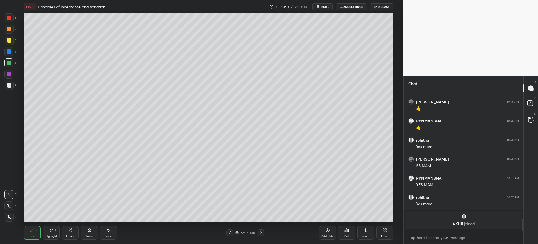
click at [329, 7] on span "mute" at bounding box center [325, 7] width 8 height 4
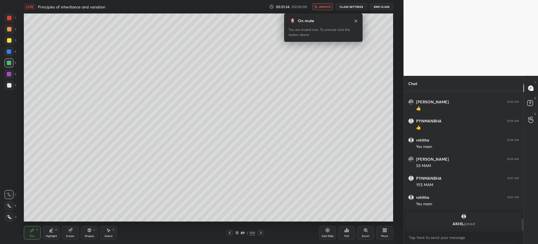
click at [263, 232] on icon at bounding box center [261, 232] width 4 height 4
click at [263, 231] on div at bounding box center [261, 232] width 7 height 7
click at [9, 39] on div at bounding box center [9, 40] width 4 height 4
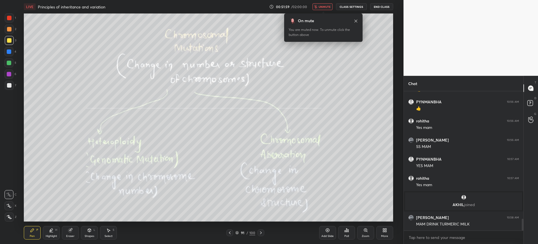
scroll to position [1514, 0]
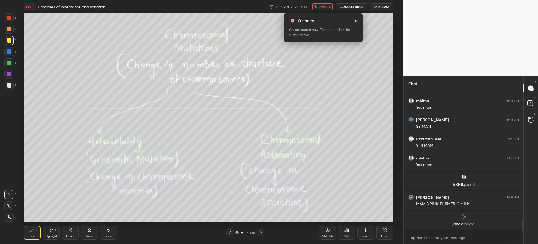
click at [357, 20] on icon at bounding box center [356, 20] width 3 height 3
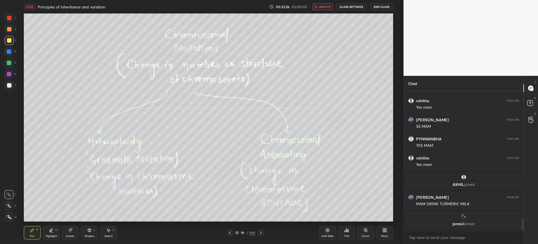
click at [9, 89] on div at bounding box center [9, 85] width 9 height 9
click at [320, 3] on button "unmute" at bounding box center [322, 6] width 20 height 7
click at [230, 229] on div at bounding box center [229, 232] width 7 height 7
click at [232, 232] on div at bounding box center [229, 232] width 7 height 7
click at [232, 233] on div at bounding box center [229, 232] width 7 height 7
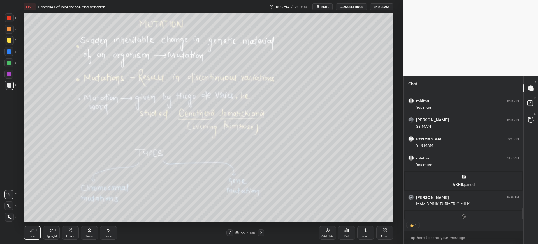
click at [9, 49] on div at bounding box center [8, 51] width 9 height 9
click at [11, 85] on div at bounding box center [9, 85] width 4 height 4
click at [9, 51] on div at bounding box center [9, 51] width 4 height 4
click at [11, 43] on div at bounding box center [9, 40] width 9 height 9
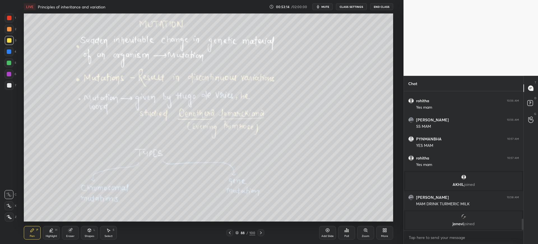
click at [12, 29] on div at bounding box center [9, 29] width 9 height 9
click at [7, 14] on div at bounding box center [9, 17] width 9 height 9
click at [11, 87] on div at bounding box center [9, 85] width 9 height 9
click at [11, 47] on div "3" at bounding box center [10, 41] width 11 height 11
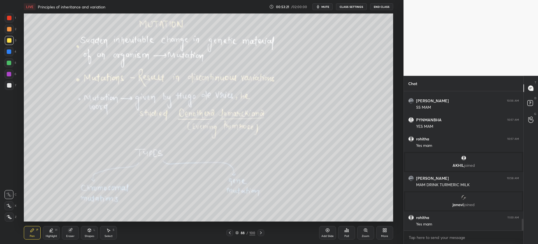
click at [14, 26] on div "2" at bounding box center [10, 29] width 11 height 9
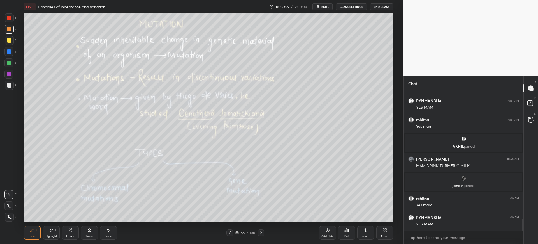
click at [264, 230] on div at bounding box center [261, 232] width 7 height 7
click at [264, 231] on div "89 / 100" at bounding box center [246, 232] width 148 height 7
click at [262, 231] on icon at bounding box center [261, 232] width 4 height 4
click at [261, 232] on icon at bounding box center [261, 232] width 4 height 4
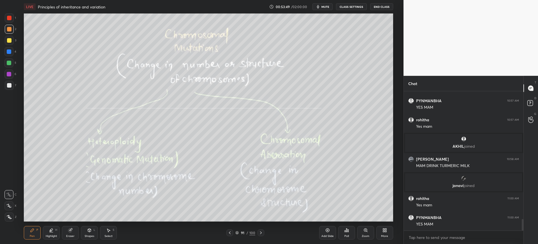
click at [15, 83] on div "7" at bounding box center [10, 85] width 11 height 9
click at [14, 52] on div "4" at bounding box center [10, 51] width 12 height 9
click at [6, 84] on div at bounding box center [9, 85] width 9 height 9
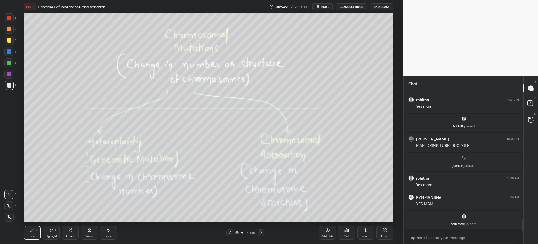
click at [12, 41] on div at bounding box center [9, 40] width 9 height 9
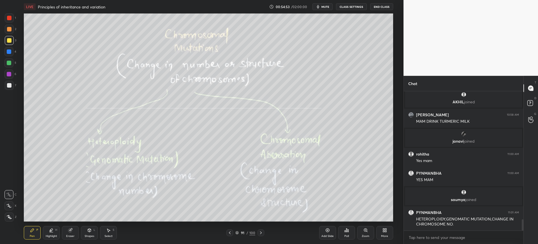
click at [5, 85] on div at bounding box center [9, 85] width 9 height 9
click at [9, 61] on div at bounding box center [9, 63] width 4 height 4
click at [14, 83] on div "7" at bounding box center [10, 85] width 11 height 9
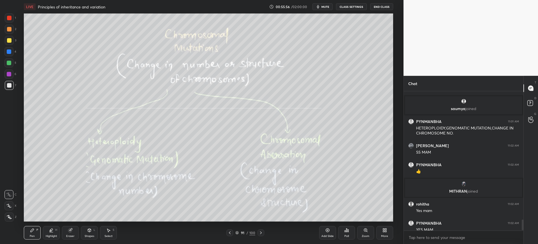
scroll to position [1673, 0]
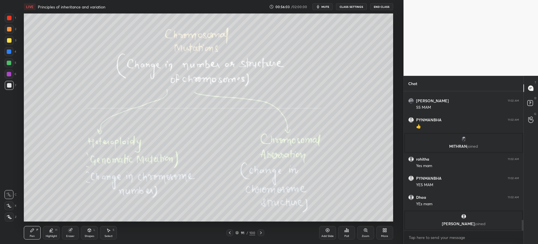
click at [322, 235] on div "Add Slide" at bounding box center [327, 235] width 12 height 3
click at [96, 234] on div "Shapes L" at bounding box center [89, 232] width 17 height 13
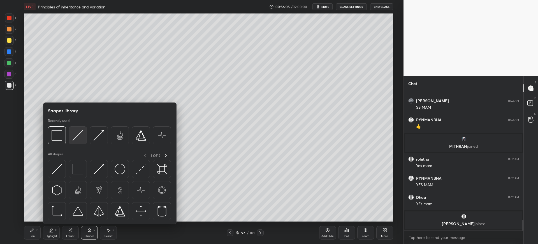
click at [71, 135] on div at bounding box center [78, 135] width 18 height 18
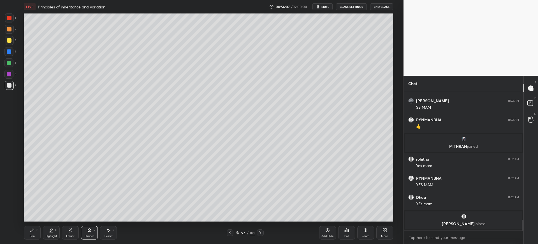
click at [33, 235] on div "Pen" at bounding box center [32, 235] width 5 height 3
click at [8, 40] on div at bounding box center [9, 40] width 4 height 4
click at [12, 84] on div at bounding box center [9, 85] width 9 height 9
click at [9, 38] on div at bounding box center [9, 40] width 4 height 4
click at [8, 60] on div at bounding box center [8, 62] width 9 height 9
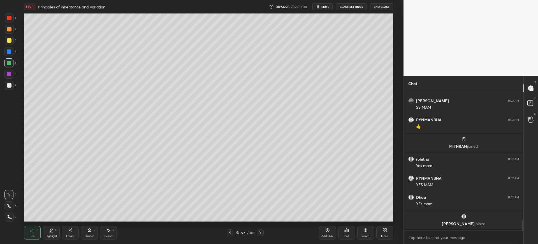
click at [9, 83] on div at bounding box center [9, 85] width 9 height 9
click at [10, 40] on div at bounding box center [9, 40] width 4 height 4
click at [10, 17] on div at bounding box center [9, 18] width 4 height 4
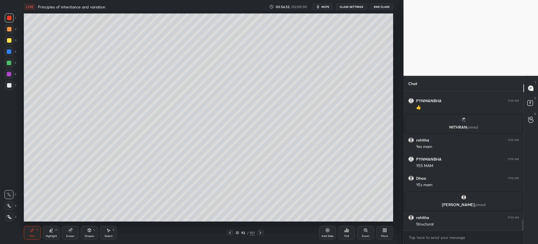
click at [10, 82] on div at bounding box center [9, 85] width 9 height 9
click at [328, 5] on span "mute" at bounding box center [325, 7] width 8 height 4
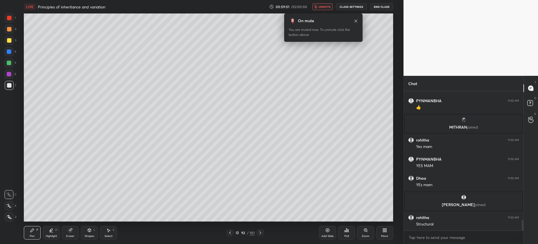
click at [326, 9] on button "unmute" at bounding box center [322, 6] width 20 height 7
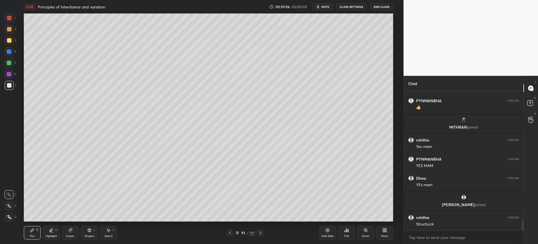
click at [11, 42] on div at bounding box center [9, 40] width 4 height 4
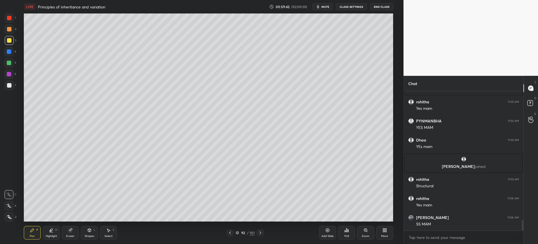
scroll to position [1744, 0]
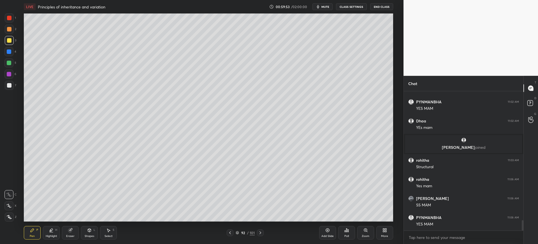
click at [11, 87] on div at bounding box center [9, 85] width 9 height 9
click at [13, 45] on div "3" at bounding box center [10, 41] width 11 height 11
click at [230, 230] on div at bounding box center [230, 232] width 7 height 7
click at [262, 233] on icon at bounding box center [260, 232] width 4 height 4
click at [264, 233] on div "92 / 101" at bounding box center [246, 232] width 148 height 7
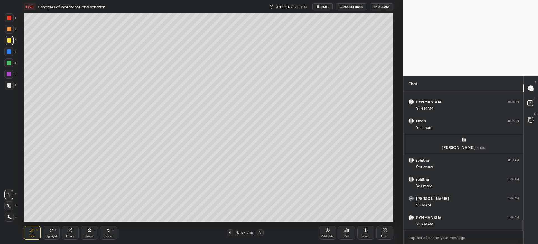
click at [261, 231] on icon at bounding box center [260, 232] width 4 height 4
click at [7, 81] on div at bounding box center [9, 85] width 9 height 9
click at [7, 55] on div at bounding box center [8, 51] width 9 height 9
click at [13, 83] on div at bounding box center [9, 85] width 9 height 9
click at [330, 234] on div "Add Slide" at bounding box center [327, 235] width 12 height 3
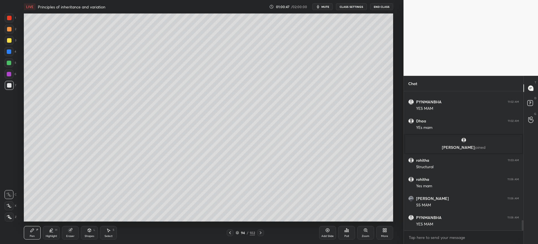
click at [8, 41] on div at bounding box center [9, 40] width 4 height 4
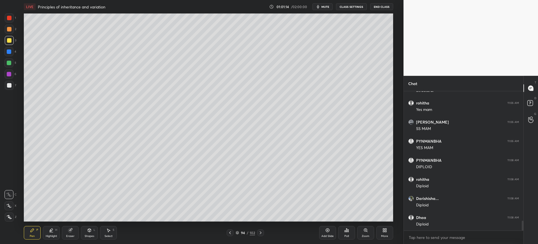
scroll to position [1840, 0]
click at [13, 28] on div at bounding box center [9, 29] width 9 height 9
click at [10, 83] on div at bounding box center [9, 85] width 4 height 4
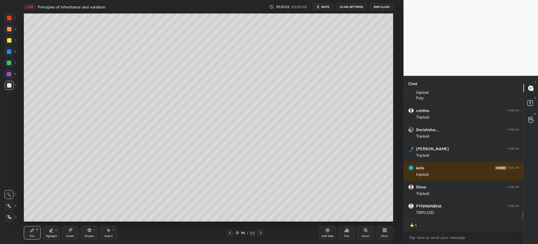
scroll to position [1959, 0]
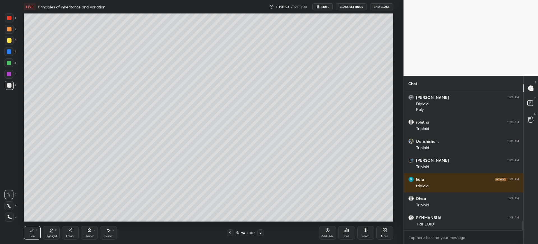
click at [10, 49] on div at bounding box center [9, 51] width 4 height 4
click at [227, 231] on div at bounding box center [230, 232] width 7 height 7
click at [13, 84] on div at bounding box center [9, 85] width 9 height 9
click at [11, 53] on div at bounding box center [9, 51] width 4 height 4
click at [10, 87] on div at bounding box center [9, 85] width 4 height 4
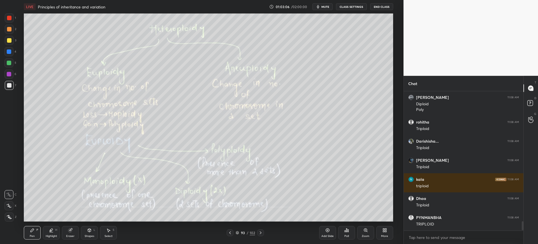
scroll to position [1979, 0]
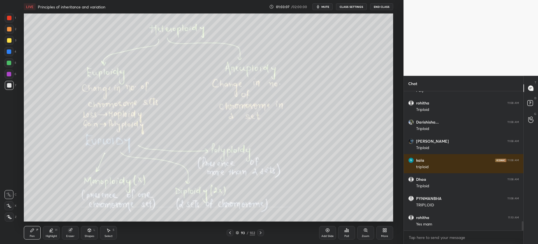
click at [11, 41] on div at bounding box center [9, 40] width 9 height 9
click at [10, 52] on div at bounding box center [9, 51] width 4 height 4
click at [11, 88] on div at bounding box center [9, 85] width 9 height 9
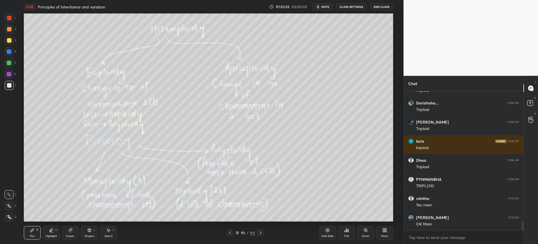
click at [12, 65] on div at bounding box center [8, 62] width 9 height 9
click at [11, 36] on div at bounding box center [9, 40] width 9 height 9
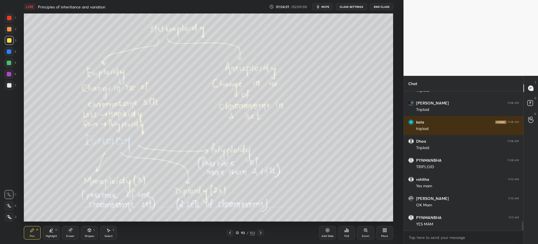
scroll to position [126, 118]
click at [12, 80] on div "6" at bounding box center [10, 75] width 12 height 11
click at [9, 89] on div at bounding box center [9, 85] width 9 height 9
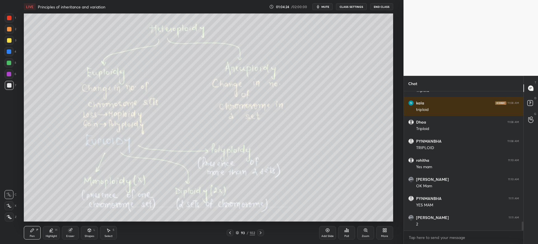
scroll to position [2055, 0]
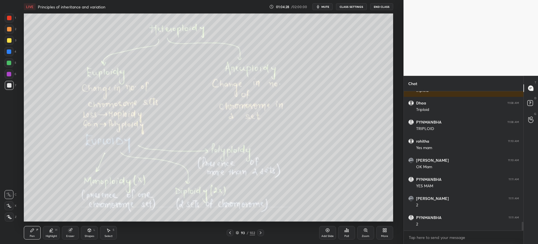
click at [8, 40] on div at bounding box center [9, 40] width 4 height 4
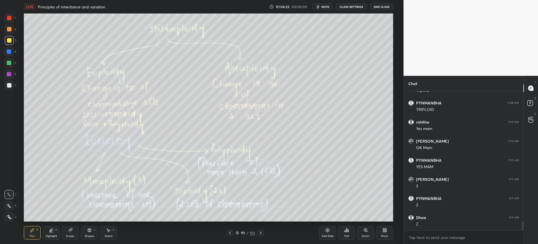
scroll to position [2093, 0]
click at [12, 84] on div at bounding box center [9, 85] width 9 height 9
click at [326, 226] on div "Add Slide" at bounding box center [327, 232] width 17 height 13
click at [228, 233] on icon at bounding box center [230, 232] width 4 height 4
click at [261, 229] on div "Pen P Highlight H Eraser Shapes L Select S 93 / 103 Add Slide Poll Zoom More" at bounding box center [208, 232] width 369 height 22
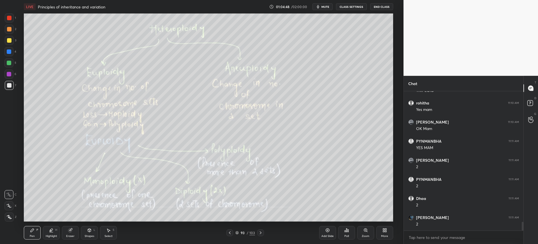
click at [261, 231] on icon at bounding box center [260, 232] width 4 height 4
click at [10, 39] on div at bounding box center [9, 40] width 4 height 4
click at [11, 84] on div at bounding box center [9, 85] width 4 height 4
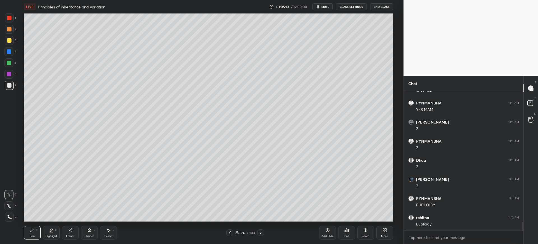
click at [231, 230] on icon at bounding box center [230, 232] width 4 height 4
click at [10, 40] on div at bounding box center [9, 40] width 4 height 4
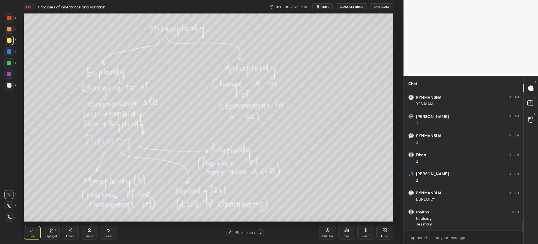
click at [11, 87] on div at bounding box center [9, 85] width 9 height 9
click at [10, 17] on div at bounding box center [9, 18] width 4 height 4
click at [11, 85] on div at bounding box center [9, 85] width 4 height 4
click at [7, 42] on div at bounding box center [9, 40] width 4 height 4
click at [16, 85] on div "7" at bounding box center [10, 85] width 11 height 9
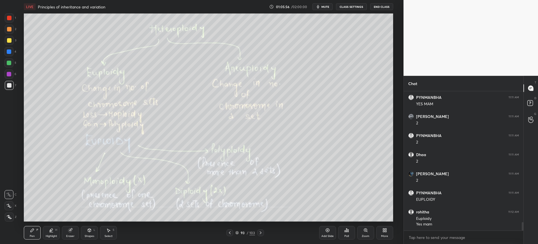
click at [6, 51] on div at bounding box center [8, 51] width 9 height 9
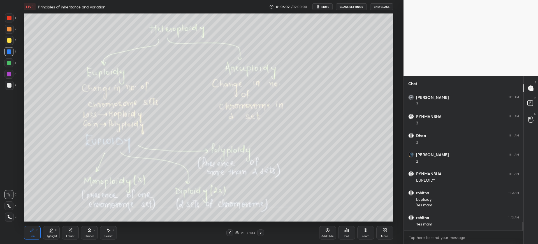
click at [15, 61] on div "5" at bounding box center [10, 62] width 12 height 9
click at [9, 72] on div at bounding box center [9, 74] width 4 height 4
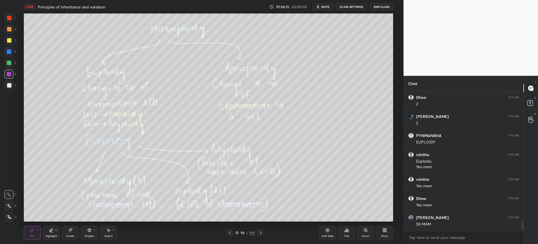
click at [263, 230] on icon at bounding box center [260, 232] width 4 height 4
click at [266, 231] on div "94 / 103" at bounding box center [246, 232] width 148 height 7
click at [263, 234] on div at bounding box center [260, 232] width 7 height 7
click at [260, 231] on icon at bounding box center [260, 232] width 4 height 4
click at [11, 94] on div "1 2 3 4 5 6 7 C X Z C X Z E E Erase all H H" at bounding box center [9, 117] width 18 height 208
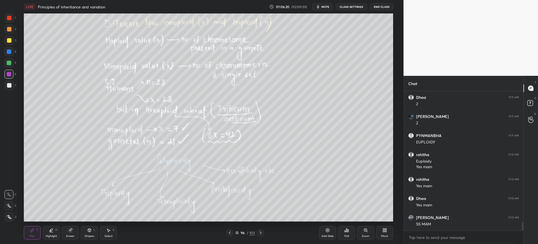
click at [8, 84] on div at bounding box center [9, 85] width 4 height 4
click at [10, 54] on div at bounding box center [8, 51] width 9 height 9
click at [322, 7] on button "mute" at bounding box center [322, 6] width 20 height 7
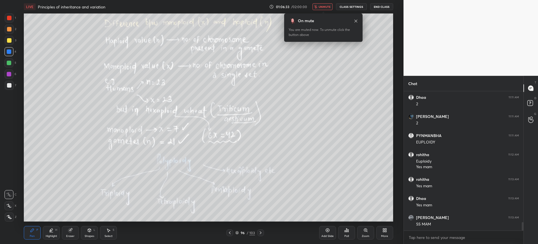
click at [324, 7] on span "unmute" at bounding box center [325, 7] width 12 height 4
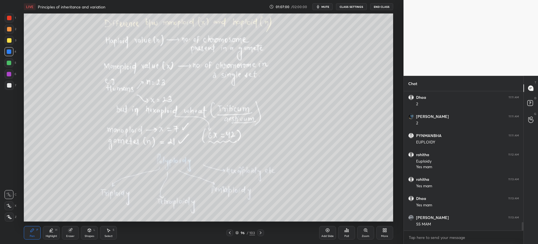
click at [16, 82] on div "1 2 3 4 5 6 7 C X Z C X Z E E Erase all H H" at bounding box center [9, 117] width 18 height 208
click at [10, 61] on div at bounding box center [9, 63] width 4 height 4
click at [9, 84] on div at bounding box center [9, 85] width 4 height 4
click at [11, 50] on div at bounding box center [9, 51] width 4 height 4
click at [9, 38] on div at bounding box center [9, 40] width 9 height 9
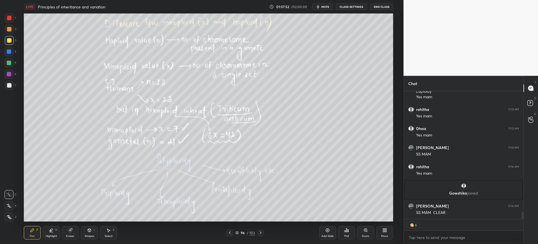
scroll to position [2091, 0]
click at [8, 59] on div at bounding box center [8, 62] width 9 height 9
click at [11, 53] on div at bounding box center [9, 51] width 4 height 4
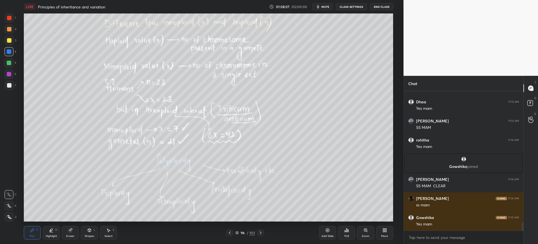
scroll to position [2137, 0]
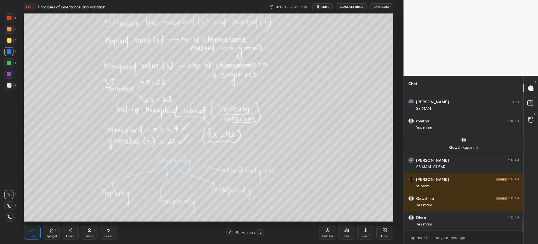
click at [8, 87] on div at bounding box center [9, 85] width 4 height 4
click at [13, 77] on div at bounding box center [8, 74] width 9 height 9
click at [328, 231] on icon at bounding box center [327, 230] width 4 height 4
click at [10, 85] on div at bounding box center [9, 85] width 4 height 4
click at [13, 39] on div at bounding box center [9, 40] width 9 height 9
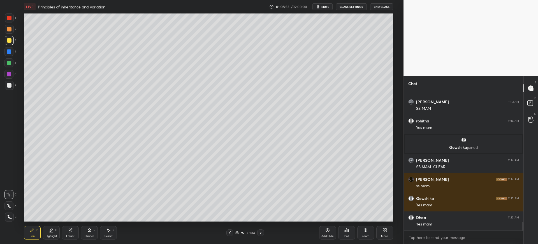
click at [14, 50] on div "4" at bounding box center [10, 51] width 12 height 9
click at [9, 84] on div at bounding box center [9, 85] width 4 height 4
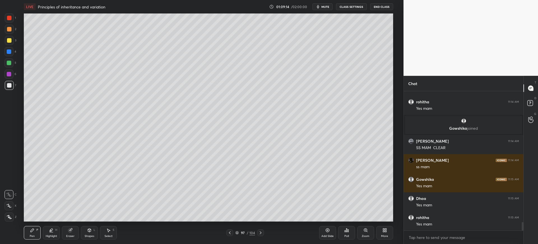
scroll to position [2175, 0]
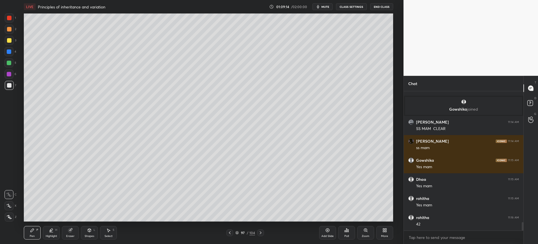
click at [14, 44] on div "3" at bounding box center [10, 40] width 11 height 9
click at [75, 230] on div "Eraser" at bounding box center [70, 232] width 17 height 13
click at [30, 238] on div "Pen P" at bounding box center [32, 232] width 17 height 13
click at [230, 233] on icon at bounding box center [230, 232] width 4 height 4
click at [320, 9] on icon "button" at bounding box center [318, 6] width 4 height 4
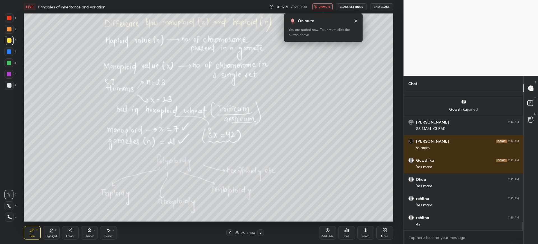
click at [321, 7] on span "unmute" at bounding box center [325, 7] width 12 height 4
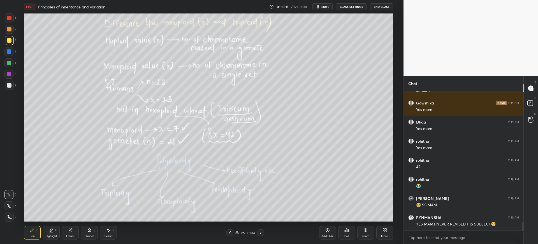
scroll to position [2251, 0]
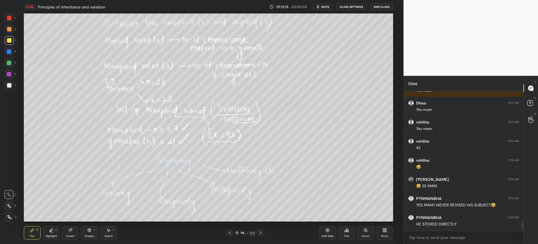
click at [12, 78] on div at bounding box center [8, 74] width 9 height 9
click at [17, 86] on div "1 2 3 4 5 6 7 C X Z C X Z E E Erase all H H" at bounding box center [9, 117] width 18 height 208
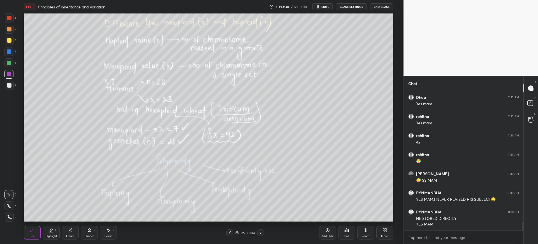
scroll to position [2276, 0]
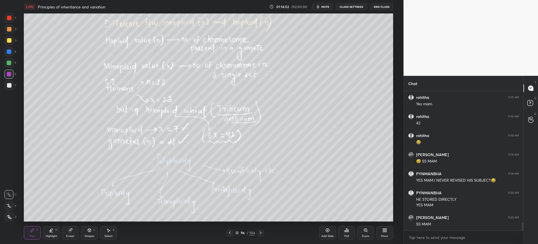
click at [11, 40] on div at bounding box center [9, 40] width 4 height 4
click at [6, 89] on div at bounding box center [9, 85] width 9 height 9
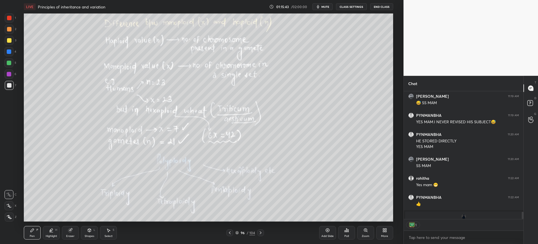
scroll to position [126, 118]
click at [15, 33] on div "2" at bounding box center [10, 29] width 11 height 9
click at [11, 17] on div at bounding box center [9, 18] width 4 height 4
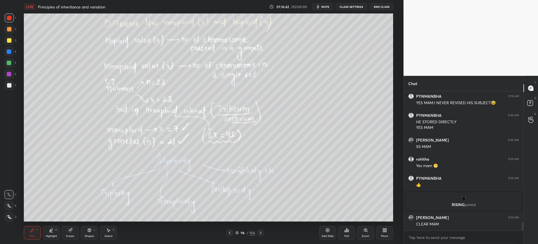
scroll to position [2272, 0]
click at [261, 230] on icon at bounding box center [260, 232] width 4 height 4
click at [263, 234] on icon at bounding box center [260, 232] width 4 height 4
click at [13, 87] on div at bounding box center [9, 85] width 9 height 9
click at [67, 237] on div "Eraser" at bounding box center [70, 235] width 8 height 3
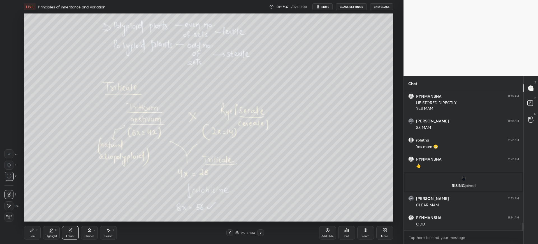
scroll to position [2310, 0]
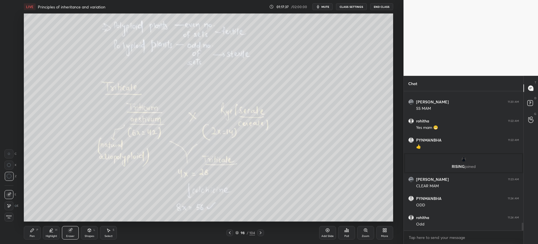
click at [27, 233] on div "Pen P" at bounding box center [32, 232] width 17 height 13
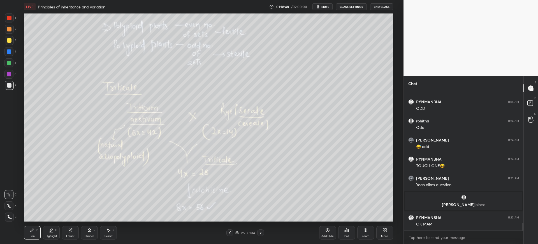
scroll to position [2399, 0]
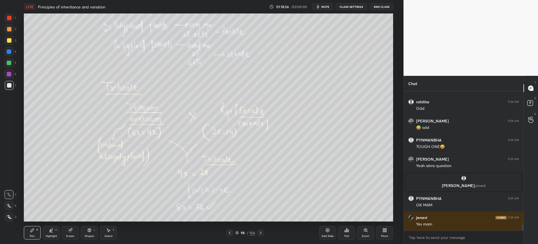
click at [11, 38] on div at bounding box center [9, 40] width 9 height 9
click at [11, 89] on div at bounding box center [9, 85] width 9 height 9
click at [10, 54] on div at bounding box center [8, 51] width 9 height 9
click at [8, 40] on div at bounding box center [9, 40] width 4 height 4
click at [11, 86] on div at bounding box center [9, 85] width 4 height 4
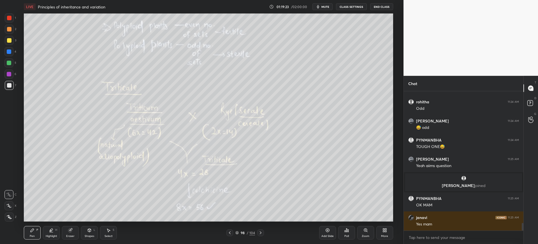
click at [13, 53] on div at bounding box center [8, 51] width 9 height 9
click at [9, 87] on div at bounding box center [9, 85] width 4 height 4
click at [10, 51] on div at bounding box center [9, 51] width 4 height 4
click at [11, 37] on div at bounding box center [9, 40] width 9 height 9
click at [10, 73] on div at bounding box center [9, 74] width 4 height 4
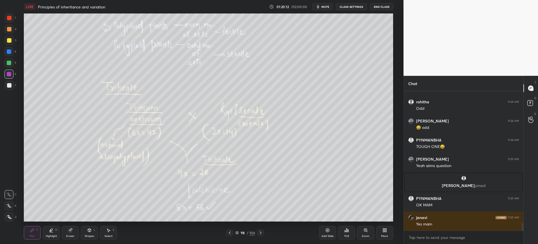
click at [8, 85] on div at bounding box center [9, 85] width 4 height 4
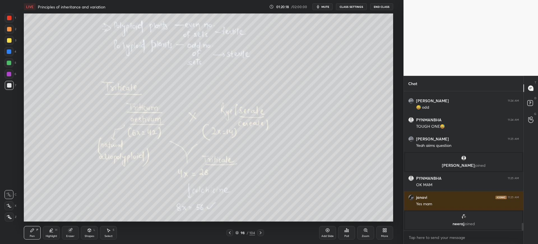
scroll to position [2423, 0]
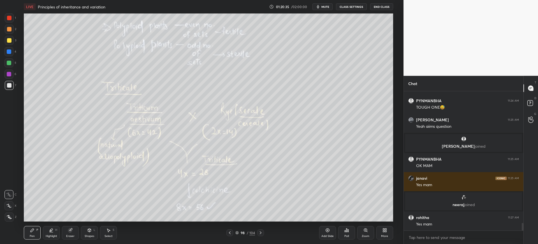
click at [11, 43] on div at bounding box center [9, 40] width 9 height 9
click at [6, 84] on div at bounding box center [9, 85] width 9 height 9
click at [11, 40] on div at bounding box center [9, 40] width 9 height 9
click at [10, 85] on div at bounding box center [9, 85] width 4 height 4
click at [12, 62] on div at bounding box center [8, 62] width 9 height 9
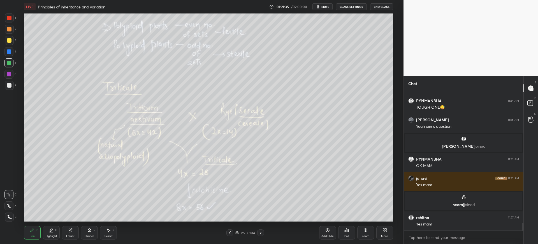
click at [13, 77] on div at bounding box center [8, 74] width 9 height 9
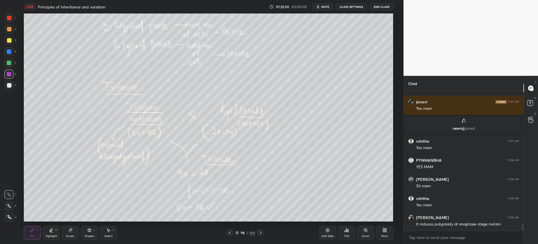
scroll to position [2518, 0]
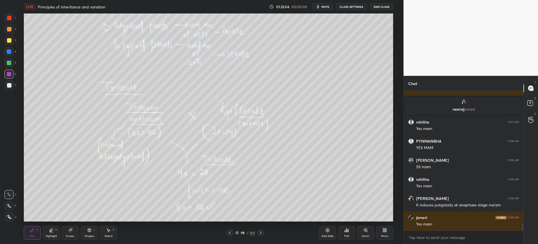
click at [8, 48] on div at bounding box center [8, 51] width 9 height 9
click at [12, 22] on div at bounding box center [9, 17] width 9 height 9
click at [11, 63] on div at bounding box center [9, 63] width 4 height 4
click at [262, 232] on icon at bounding box center [260, 232] width 4 height 4
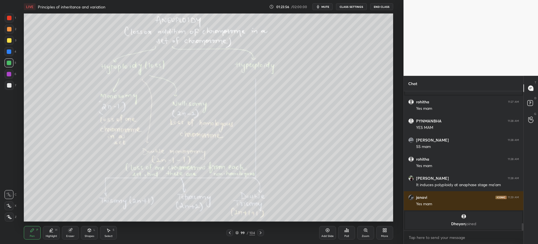
click at [13, 87] on div at bounding box center [9, 85] width 9 height 9
click at [11, 39] on div at bounding box center [9, 40] width 4 height 4
click at [8, 85] on div at bounding box center [9, 85] width 4 height 4
click at [13, 87] on div at bounding box center [9, 85] width 9 height 9
click at [9, 43] on div at bounding box center [9, 40] width 9 height 9
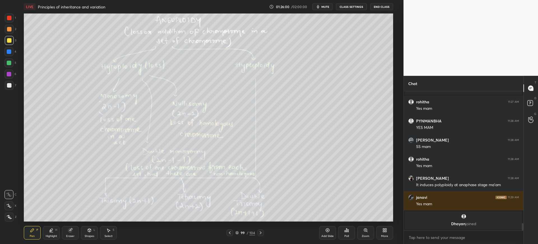
click at [10, 53] on div at bounding box center [9, 51] width 4 height 4
click at [10, 65] on div at bounding box center [8, 62] width 9 height 9
click at [7, 21] on div at bounding box center [9, 17] width 9 height 9
click at [77, 227] on div "Eraser" at bounding box center [70, 232] width 17 height 13
click at [35, 236] on div "Pen P" at bounding box center [32, 232] width 17 height 13
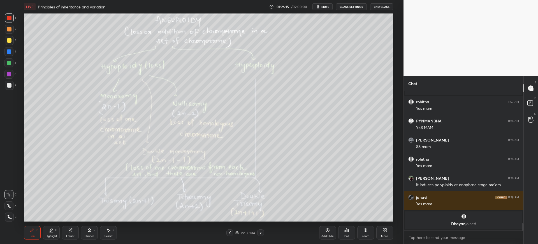
click at [11, 82] on div at bounding box center [9, 85] width 9 height 9
click at [15, 52] on div "4" at bounding box center [10, 51] width 12 height 9
click at [11, 87] on div at bounding box center [9, 85] width 4 height 4
click at [71, 230] on icon at bounding box center [70, 230] width 4 height 4
click at [33, 235] on div "Pen" at bounding box center [32, 235] width 5 height 3
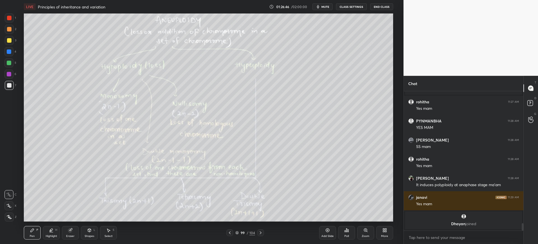
click at [11, 53] on div at bounding box center [8, 51] width 9 height 9
click at [12, 85] on div at bounding box center [9, 85] width 9 height 9
click at [326, 230] on icon at bounding box center [327, 230] width 4 height 4
click at [8, 47] on div "3" at bounding box center [10, 41] width 11 height 11
click at [16, 38] on div "3" at bounding box center [10, 40] width 11 height 9
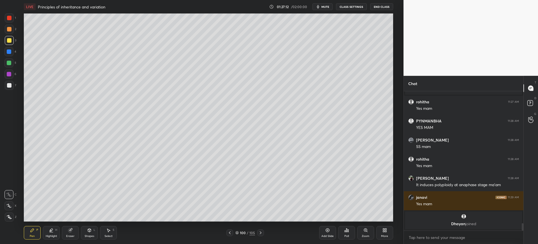
click at [9, 54] on div at bounding box center [9, 51] width 4 height 4
click at [8, 64] on div at bounding box center [9, 63] width 4 height 4
click at [8, 20] on div at bounding box center [9, 17] width 9 height 9
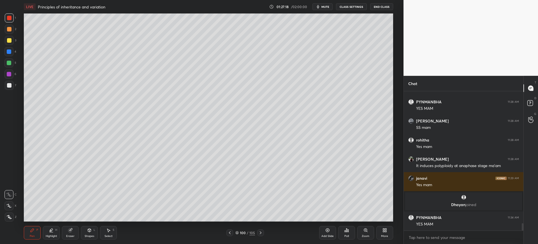
scroll to position [2517, 0]
click at [8, 47] on div at bounding box center [8, 51] width 9 height 9
click at [76, 236] on div "Eraser" at bounding box center [70, 232] width 17 height 13
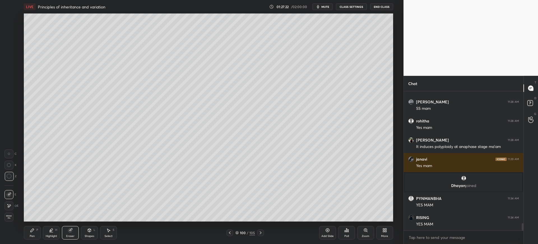
click at [12, 208] on div at bounding box center [8, 205] width 9 height 9
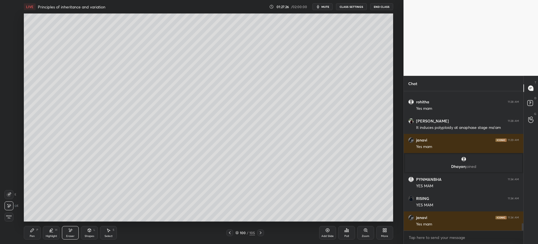
click at [32, 231] on icon at bounding box center [32, 230] width 4 height 4
click at [75, 234] on div "Eraser" at bounding box center [70, 232] width 17 height 13
click at [85, 231] on div "Shapes L" at bounding box center [89, 232] width 17 height 13
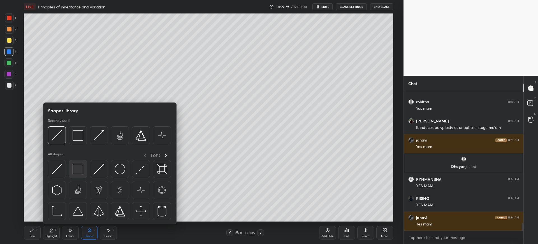
click at [75, 173] on img at bounding box center [78, 168] width 11 height 11
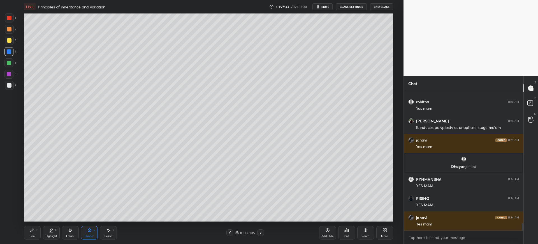
click at [69, 233] on div "Eraser" at bounding box center [70, 232] width 17 height 13
click at [34, 234] on div "Pen" at bounding box center [32, 235] width 5 height 3
click at [7, 86] on div at bounding box center [9, 85] width 4 height 4
click at [6, 43] on div at bounding box center [9, 40] width 9 height 9
click at [8, 88] on div at bounding box center [9, 85] width 9 height 9
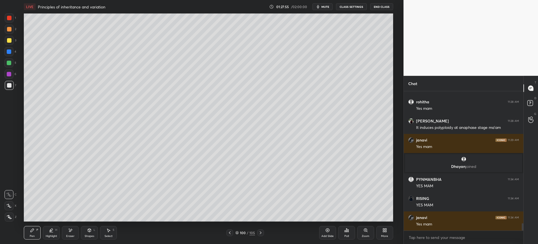
click at [7, 40] on div at bounding box center [9, 40] width 4 height 4
click at [73, 234] on div "Eraser" at bounding box center [70, 235] width 8 height 3
click at [35, 240] on div "Pen P Highlight H Eraser Shapes L Select S 100 / 105 Add Slide Poll Zoom More" at bounding box center [208, 232] width 369 height 22
click at [30, 231] on div "Pen P" at bounding box center [32, 232] width 17 height 13
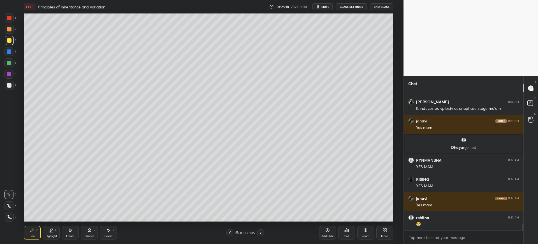
click at [12, 84] on div at bounding box center [9, 85] width 9 height 9
click at [11, 41] on div at bounding box center [9, 40] width 4 height 4
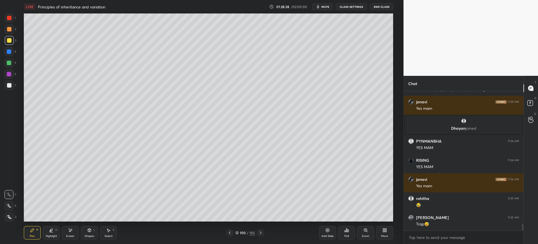
click at [11, 61] on div at bounding box center [8, 62] width 9 height 9
click at [11, 85] on div at bounding box center [9, 85] width 4 height 4
click at [10, 52] on div at bounding box center [9, 51] width 4 height 4
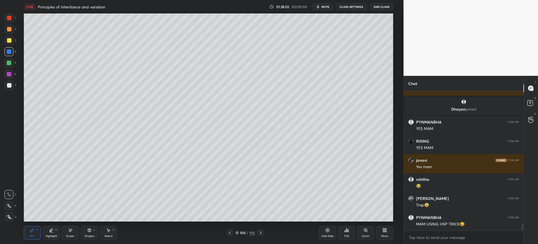
click at [13, 84] on div at bounding box center [9, 85] width 9 height 9
click at [13, 40] on div at bounding box center [9, 40] width 9 height 9
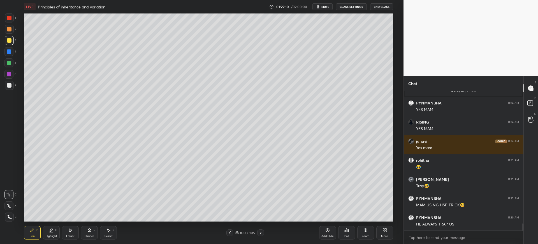
scroll to position [2650, 0]
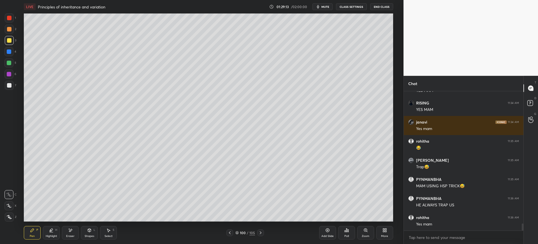
click at [10, 85] on div at bounding box center [9, 85] width 4 height 4
click at [11, 48] on div at bounding box center [8, 51] width 9 height 9
click at [9, 43] on div at bounding box center [9, 40] width 9 height 9
click at [13, 85] on div at bounding box center [9, 85] width 9 height 9
click at [231, 233] on icon at bounding box center [230, 232] width 4 height 4
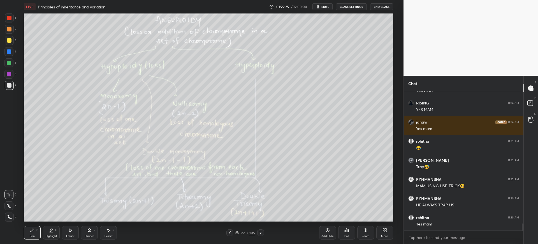
scroll to position [2656, 0]
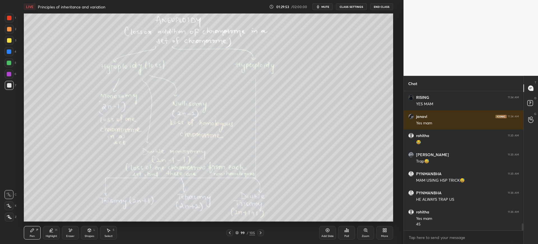
click at [11, 50] on div at bounding box center [8, 51] width 9 height 9
click at [14, 44] on div "3" at bounding box center [10, 40] width 11 height 9
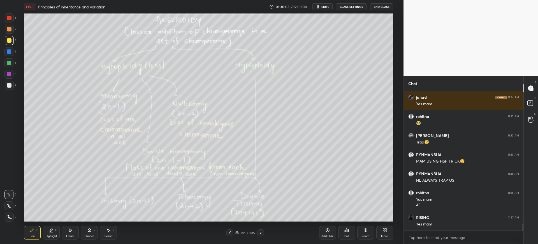
click at [9, 74] on div at bounding box center [9, 74] width 4 height 4
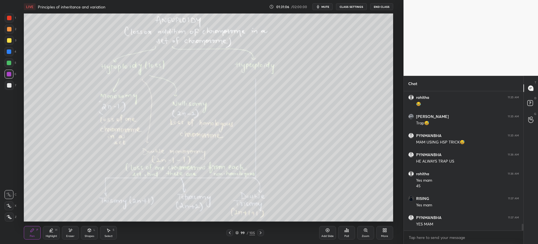
scroll to position [2714, 0]
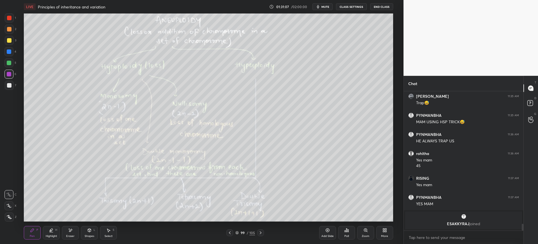
click at [320, 10] on button "mute" at bounding box center [322, 6] width 20 height 7
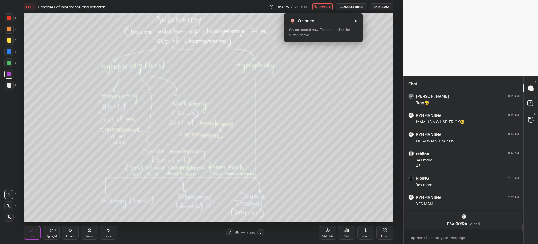
click at [323, 5] on span "unmute" at bounding box center [325, 7] width 12 height 4
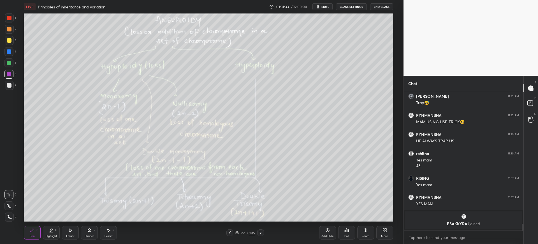
scroll to position [2675, 0]
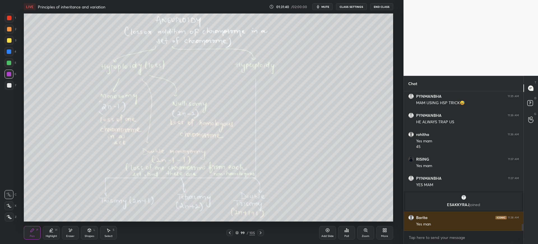
click at [80, 230] on div "Pen P Highlight H Eraser Shapes L Select S" at bounding box center [98, 232] width 148 height 13
click at [75, 233] on div "Eraser" at bounding box center [70, 232] width 17 height 13
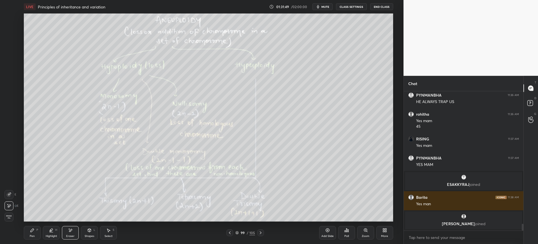
click at [34, 237] on div "Pen" at bounding box center [32, 235] width 5 height 3
click at [14, 16] on div "1" at bounding box center [10, 17] width 11 height 9
click at [10, 17] on div at bounding box center [9, 18] width 4 height 4
click at [14, 82] on div "7" at bounding box center [10, 85] width 11 height 9
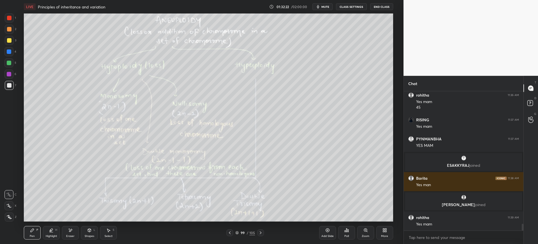
click at [14, 50] on div "4" at bounding box center [10, 51] width 12 height 9
click at [13, 64] on div at bounding box center [8, 62] width 9 height 9
type textarea "x"
click at [326, 8] on span "mute" at bounding box center [325, 7] width 8 height 4
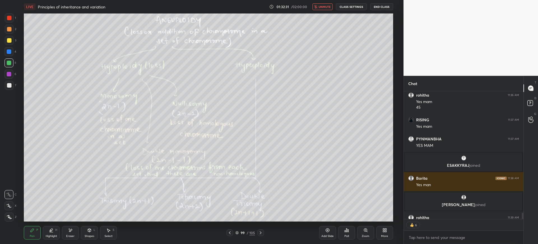
click at [349, 230] on icon at bounding box center [348, 230] width 1 height 3
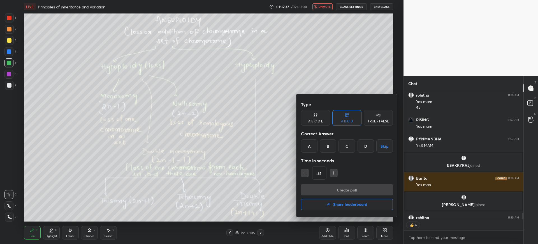
click at [309, 147] on div "A" at bounding box center [309, 145] width 17 height 13
click at [324, 175] on input "51" at bounding box center [319, 172] width 14 height 13
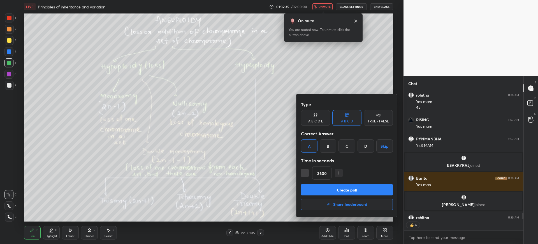
type input "3600"
click at [355, 186] on button "Create poll" at bounding box center [347, 189] width 92 height 11
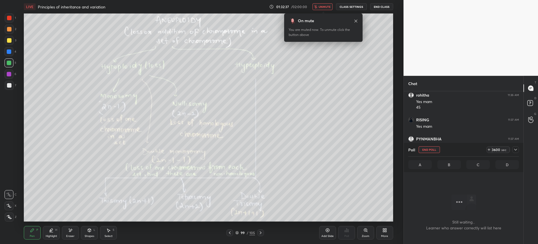
scroll to position [122, 118]
click at [323, 3] on button "unmute" at bounding box center [322, 6] width 20 height 7
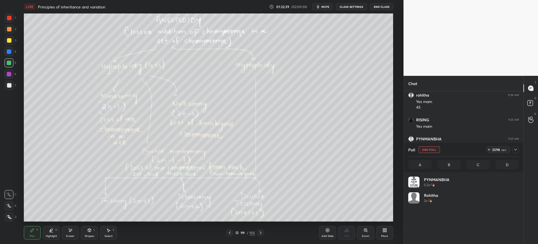
scroll to position [66, 109]
click at [323, 7] on span "mute" at bounding box center [325, 7] width 8 height 4
type textarea "x"
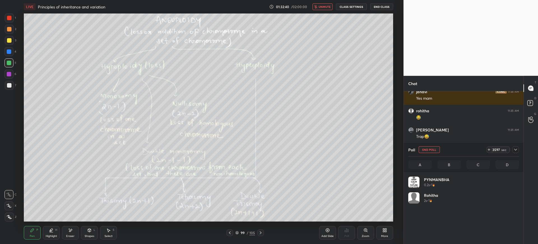
scroll to position [97, 118]
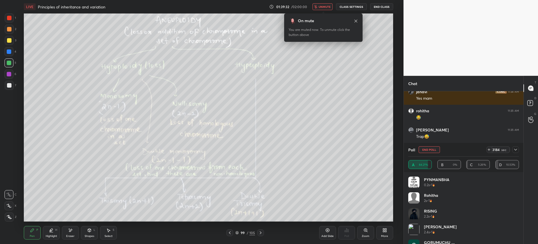
click at [430, 147] on button "End Poll" at bounding box center [429, 149] width 21 height 7
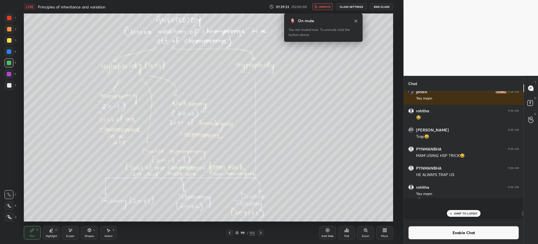
scroll to position [151, 118]
click at [322, 8] on span "unmute" at bounding box center [325, 7] width 12 height 4
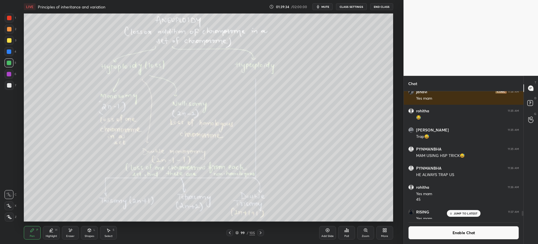
click at [437, 239] on div "Enable Chat" at bounding box center [464, 231] width 120 height 25
click at [450, 230] on button "Enable Chat" at bounding box center [463, 232] width 111 height 13
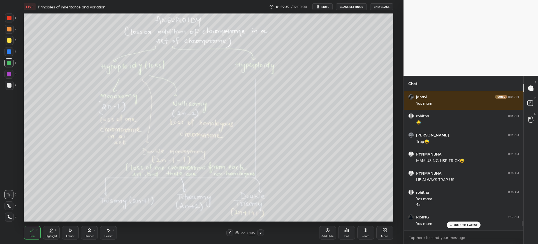
scroll to position [137, 118]
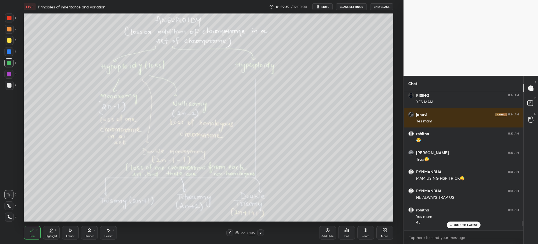
click at [464, 223] on p "JUMP TO LATEST" at bounding box center [466, 224] width 24 height 3
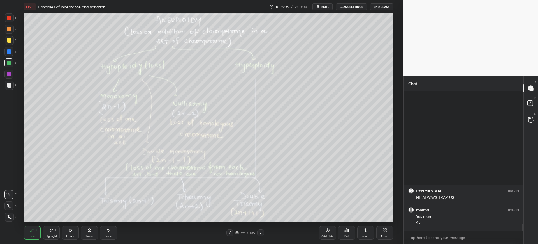
scroll to position [2720, 0]
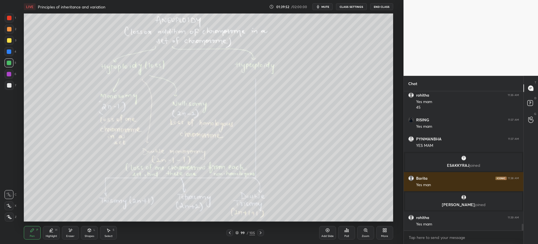
click at [327, 233] on div "Add Slide" at bounding box center [327, 232] width 17 height 13
click at [230, 234] on icon at bounding box center [230, 232] width 4 height 4
click at [11, 20] on div at bounding box center [9, 17] width 9 height 9
click at [326, 234] on div "Add Slide" at bounding box center [327, 235] width 12 height 3
click at [6, 86] on div at bounding box center [9, 85] width 9 height 9
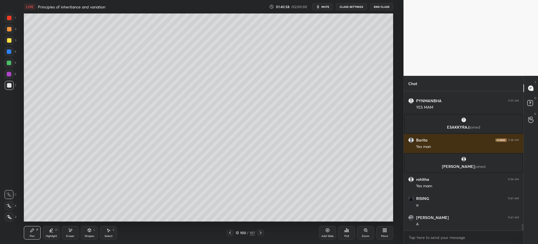
scroll to position [2777, 0]
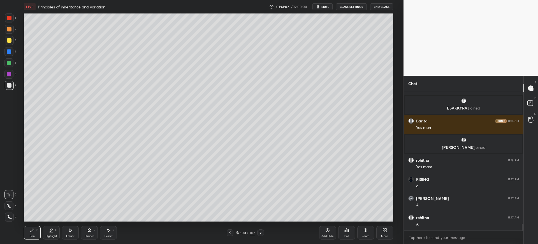
click at [7, 73] on div at bounding box center [9, 74] width 4 height 4
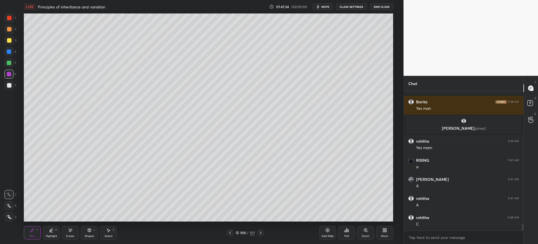
click at [11, 87] on div at bounding box center [9, 85] width 9 height 9
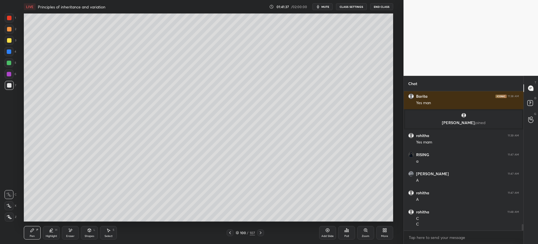
click at [11, 46] on div "3" at bounding box center [10, 41] width 11 height 11
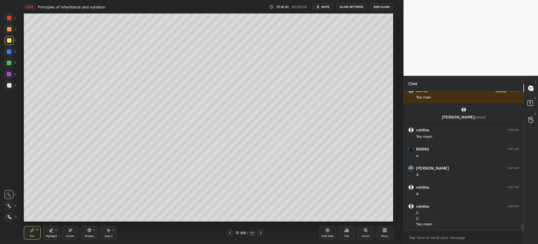
click at [244, 231] on div "100" at bounding box center [243, 232] width 6 height 3
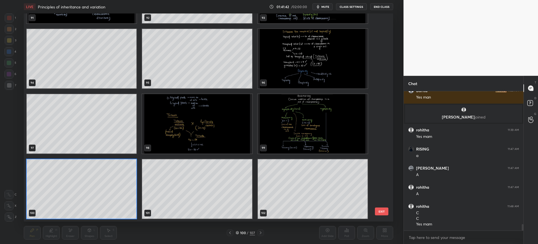
scroll to position [2826, 0]
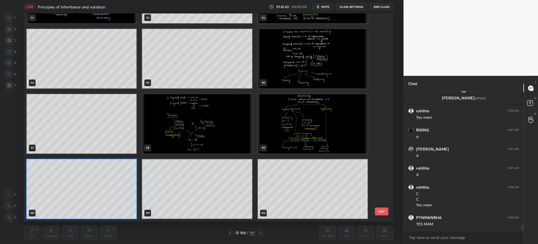
click at [202, 144] on img "grid" at bounding box center [197, 123] width 110 height 59
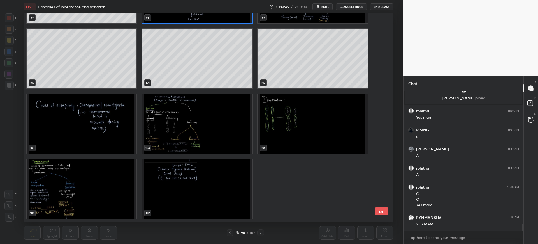
scroll to position [2845, 0]
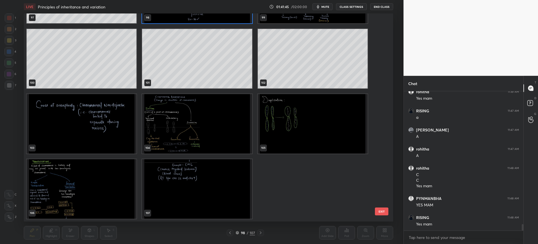
click at [60, 125] on img "grid" at bounding box center [82, 123] width 110 height 59
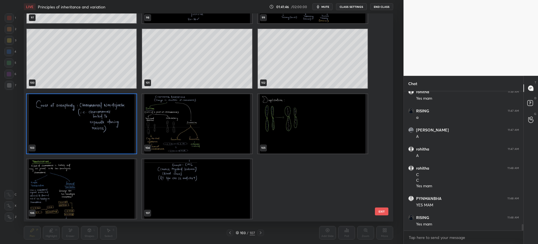
click at [385, 210] on button "EXIT" at bounding box center [381, 211] width 13 height 8
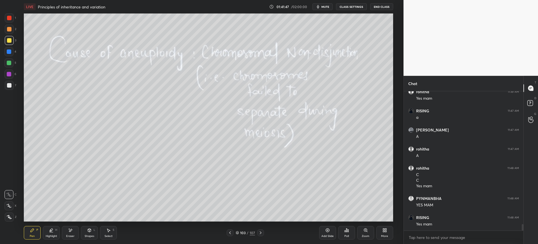
scroll to position [2864, 0]
click at [9, 83] on div at bounding box center [9, 85] width 9 height 9
click at [14, 30] on div "2" at bounding box center [10, 29] width 11 height 9
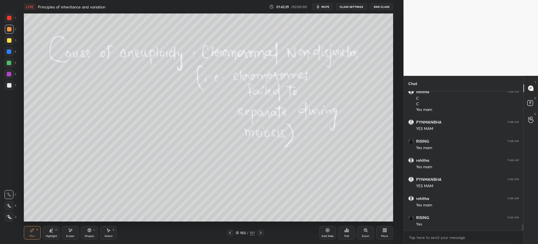
scroll to position [2941, 0]
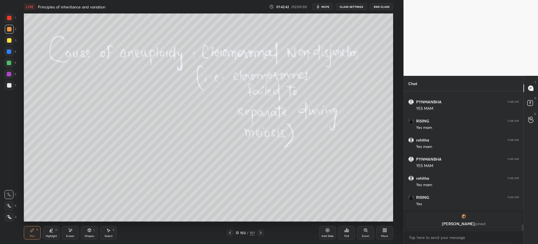
click at [7, 82] on div at bounding box center [9, 85] width 9 height 9
click at [13, 38] on div at bounding box center [9, 40] width 9 height 9
click at [12, 79] on div "6" at bounding box center [10, 75] width 12 height 11
click at [11, 84] on div at bounding box center [9, 85] width 4 height 4
click at [260, 233] on icon at bounding box center [260, 232] width 4 height 4
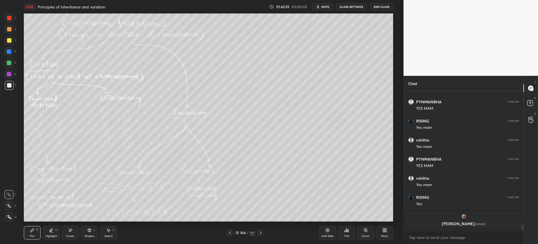
click at [7, 92] on div "1 2 3 4 5 6 7 C X Z E E Erase all H H" at bounding box center [9, 117] width 18 height 208
click at [8, 51] on div at bounding box center [9, 51] width 4 height 4
click at [13, 86] on div at bounding box center [9, 85] width 9 height 9
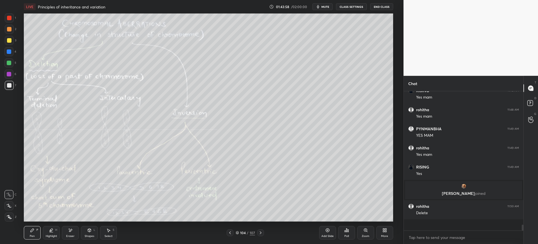
scroll to position [2878, 0]
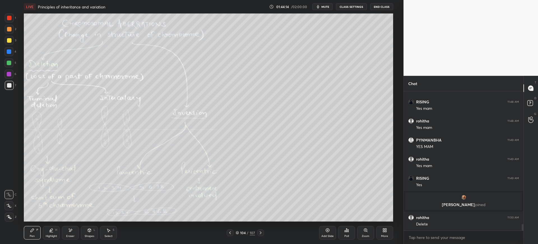
click at [15, 53] on div "4" at bounding box center [10, 51] width 12 height 9
click at [9, 88] on div at bounding box center [9, 85] width 9 height 9
click at [8, 41] on div at bounding box center [9, 40] width 4 height 4
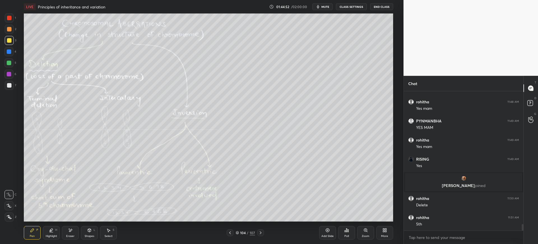
scroll to position [2902, 0]
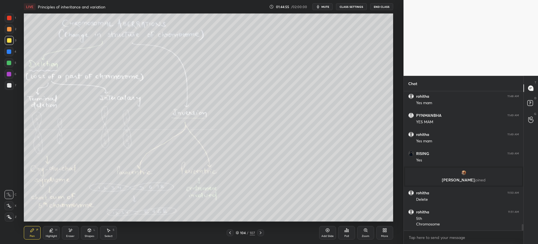
click at [10, 79] on div "6" at bounding box center [10, 75] width 12 height 11
click at [13, 85] on div at bounding box center [9, 85] width 9 height 9
click at [80, 233] on div "Pen P Highlight H Eraser Shapes L Select S" at bounding box center [98, 232] width 148 height 13
click at [64, 236] on div "Eraser" at bounding box center [70, 232] width 17 height 13
click at [33, 231] on icon at bounding box center [32, 230] width 4 height 4
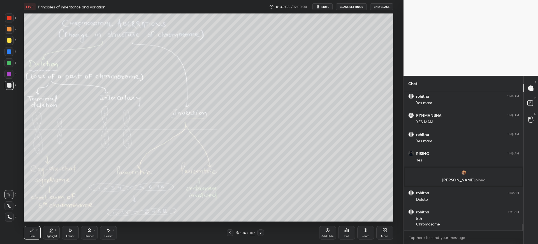
click at [10, 54] on div at bounding box center [8, 51] width 9 height 9
click at [9, 65] on div at bounding box center [9, 63] width 4 height 4
click at [13, 23] on div "1" at bounding box center [10, 18] width 11 height 11
click at [12, 73] on div at bounding box center [8, 74] width 9 height 9
click at [11, 60] on div at bounding box center [8, 62] width 9 height 9
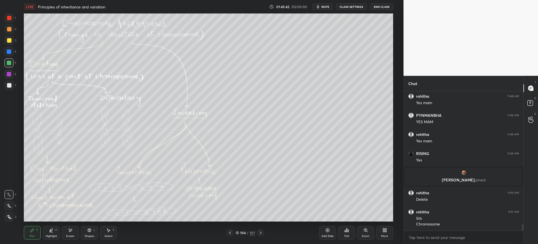
click at [8, 57] on div "4" at bounding box center [10, 52] width 12 height 11
click at [260, 231] on icon at bounding box center [260, 232] width 4 height 4
click at [382, 229] on div "More" at bounding box center [384, 232] width 17 height 13
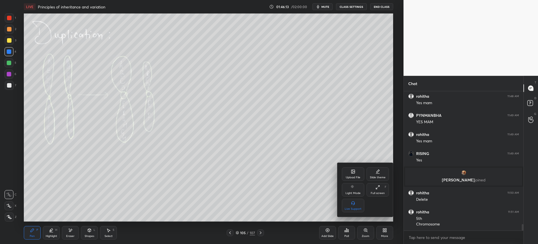
click at [351, 172] on icon at bounding box center [352, 171] width 3 height 3
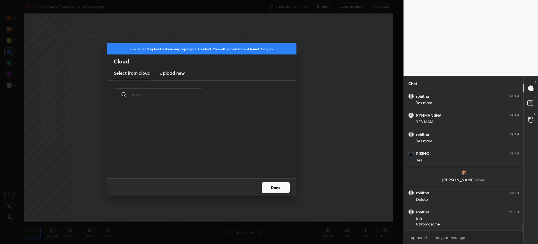
scroll to position [69, 180]
click at [182, 77] on new "Upload new" at bounding box center [171, 73] width 25 height 14
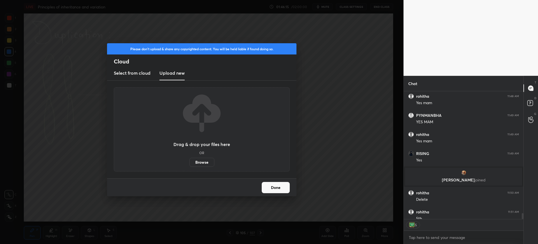
scroll to position [2933, 0]
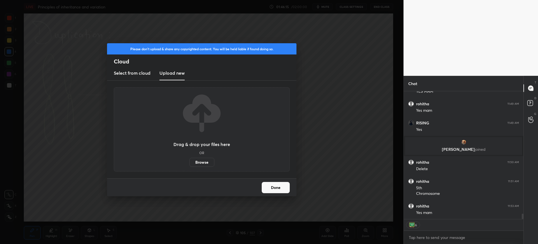
click at [201, 156] on div "Drag & drop your files here OR Browse" at bounding box center [201, 129] width 57 height 75
click at [200, 161] on label "Browse" at bounding box center [201, 161] width 25 height 9
click at [189, 161] on input "Browse" at bounding box center [189, 161] width 0 height 9
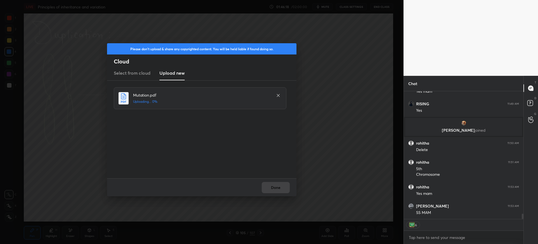
click at [110, 57] on div "Please don't upload & share any copyrighted content. You will be held liable if…" at bounding box center [201, 61] width 189 height 37
click at [278, 185] on button "Done" at bounding box center [276, 187] width 28 height 11
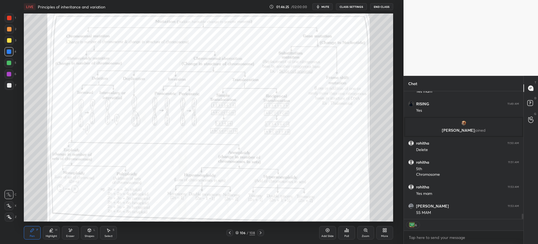
scroll to position [2940, 0]
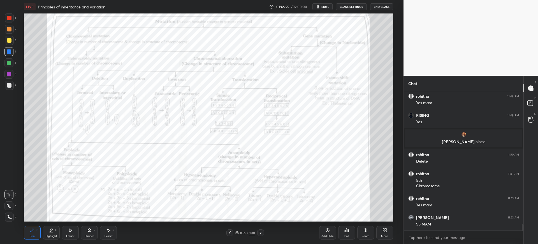
click at [5, 16] on div at bounding box center [9, 17] width 9 height 9
click at [367, 231] on icon at bounding box center [367, 231] width 1 height 1
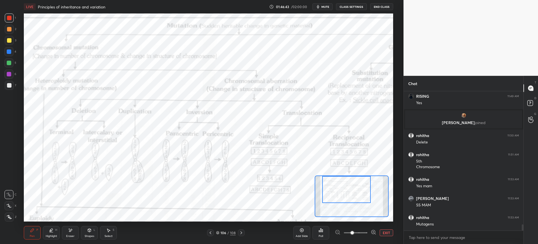
scroll to position [2978, 0]
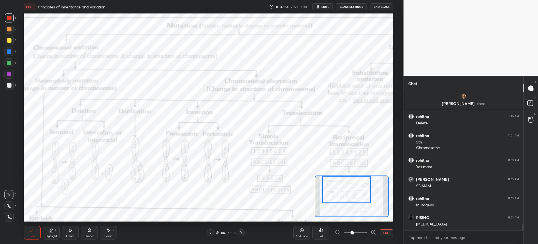
click at [13, 54] on div at bounding box center [8, 51] width 9 height 9
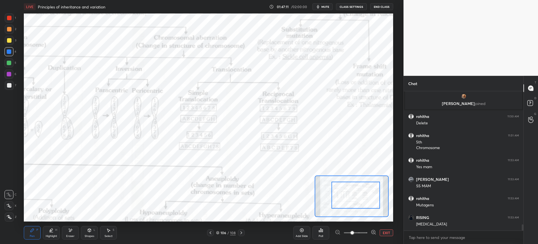
click at [231, 232] on div "108" at bounding box center [233, 232] width 6 height 5
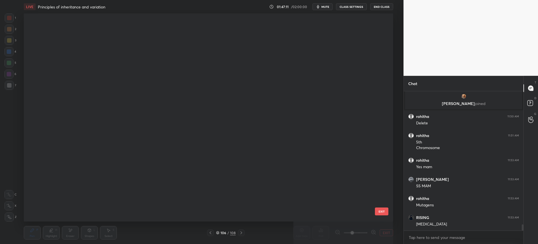
scroll to position [206, 367]
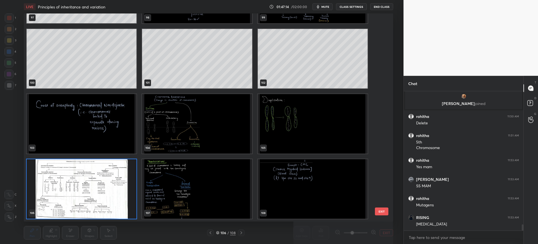
click at [386, 213] on button "EXIT" at bounding box center [381, 211] width 13 height 8
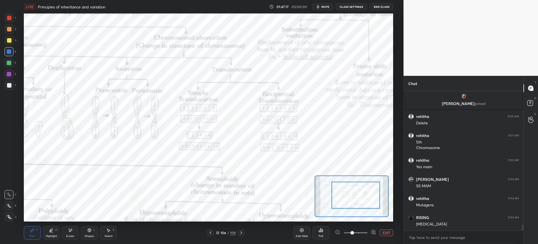
click at [12, 19] on div at bounding box center [9, 17] width 9 height 9
click at [7, 55] on div at bounding box center [8, 51] width 9 height 9
click at [67, 235] on div "Eraser" at bounding box center [70, 235] width 8 height 3
click at [31, 235] on div "Pen" at bounding box center [32, 235] width 5 height 3
click at [12, 20] on div at bounding box center [9, 17] width 9 height 9
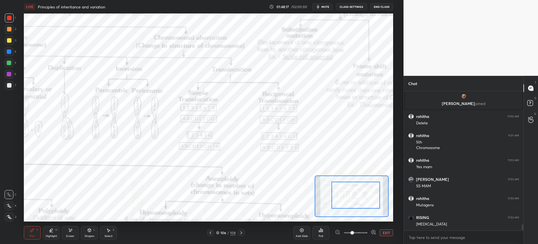
scroll to position [2999, 0]
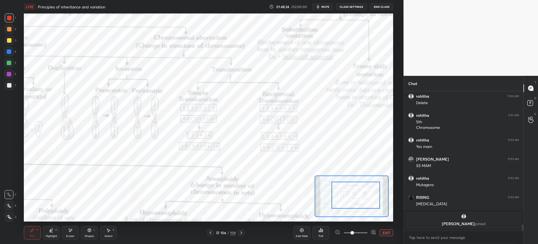
click at [10, 58] on div "4" at bounding box center [10, 52] width 12 height 11
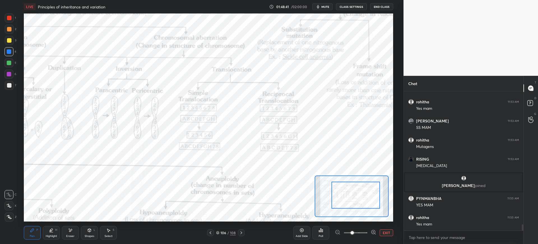
scroll to position [3024, 0]
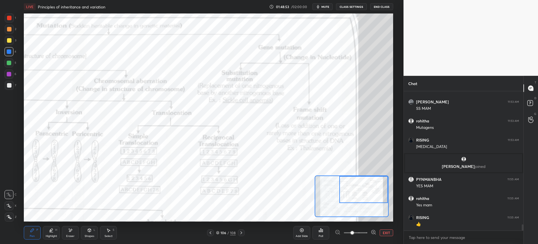
click at [12, 22] on div at bounding box center [9, 17] width 9 height 9
click at [240, 229] on div at bounding box center [241, 232] width 7 height 7
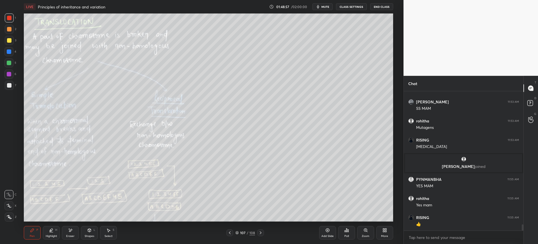
click at [8, 54] on div at bounding box center [8, 51] width 9 height 9
click at [8, 84] on div at bounding box center [9, 85] width 4 height 4
click at [319, 7] on icon "button" at bounding box center [318, 6] width 3 height 3
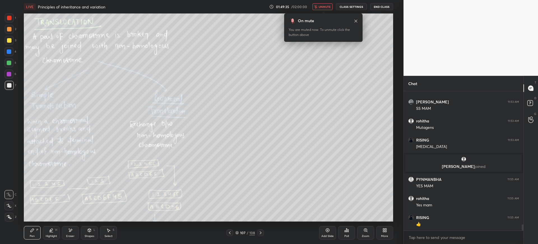
scroll to position [3044, 0]
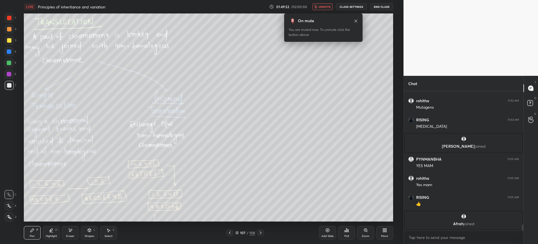
click at [324, 4] on button "unmute" at bounding box center [322, 6] width 20 height 7
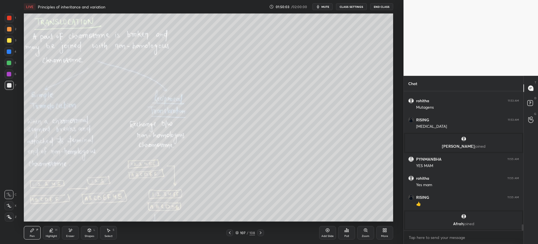
click at [263, 230] on div at bounding box center [260, 232] width 7 height 7
click at [4, 42] on div "1 2 3 4 5 6 7 C X Z E E Erase all H H" at bounding box center [9, 117] width 18 height 208
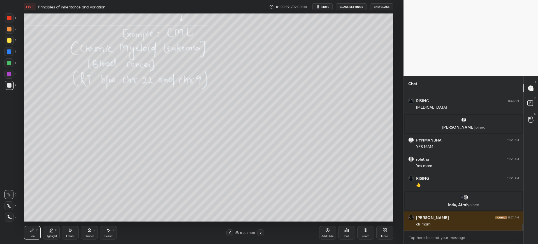
scroll to position [3020, 0]
click at [10, 40] on div at bounding box center [9, 40] width 4 height 4
click at [323, 7] on span "mute" at bounding box center [325, 7] width 8 height 4
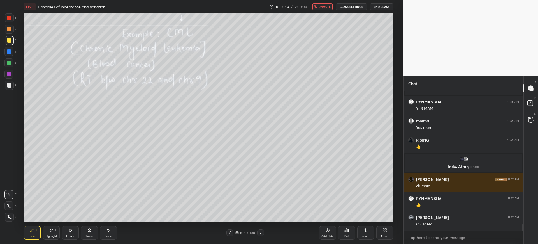
scroll to position [3078, 0]
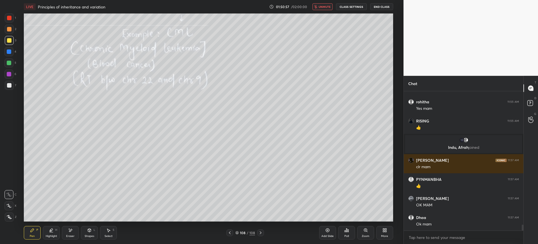
click at [331, 6] on span "unmute" at bounding box center [325, 7] width 12 height 4
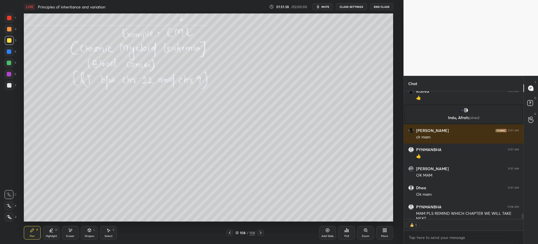
scroll to position [126, 118]
click at [10, 84] on div at bounding box center [9, 85] width 4 height 4
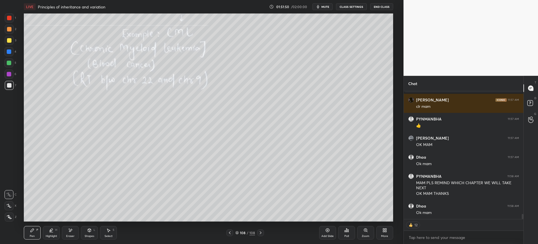
click at [11, 40] on div at bounding box center [9, 40] width 4 height 4
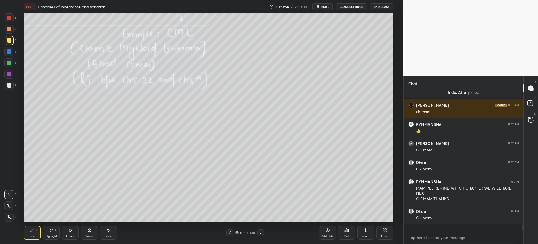
scroll to position [3126, 0]
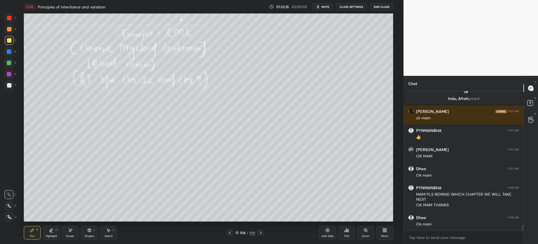
click at [326, 230] on icon at bounding box center [327, 230] width 4 height 4
click at [15, 29] on div "2" at bounding box center [10, 29] width 11 height 9
click at [15, 85] on div "7" at bounding box center [10, 85] width 11 height 9
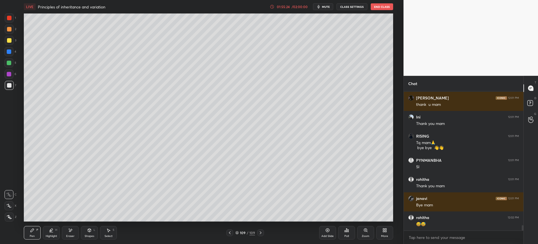
scroll to position [3537, 0]
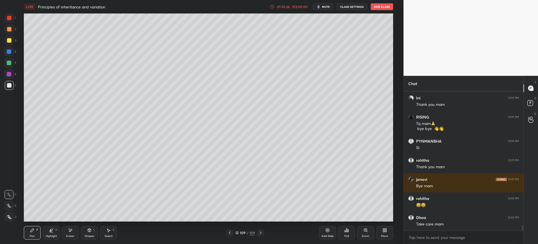
click at [379, 6] on button "End Class" at bounding box center [382, 6] width 22 height 7
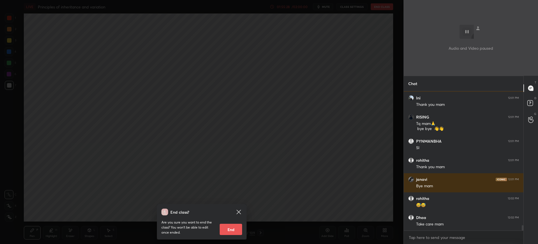
click at [227, 229] on button "End" at bounding box center [231, 228] width 22 height 11
type textarea "x"
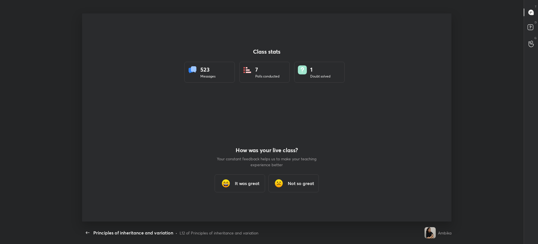
scroll to position [208, 522]
click at [227, 176] on div "It was great" at bounding box center [240, 183] width 50 height 18
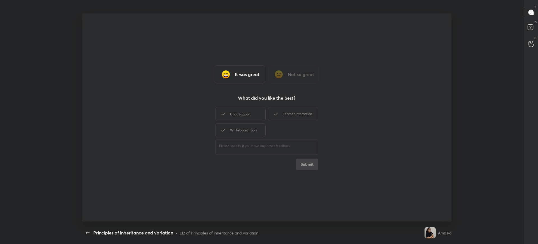
click at [231, 119] on div "Chat Support" at bounding box center [240, 114] width 50 height 14
click at [237, 129] on div "Whiteboard Tools" at bounding box center [240, 130] width 50 height 14
click at [294, 113] on div "Learner Interaction" at bounding box center [293, 114] width 50 height 14
click at [306, 165] on button "Submit" at bounding box center [307, 163] width 22 height 11
